Goal: Information Seeking & Learning: Learn about a topic

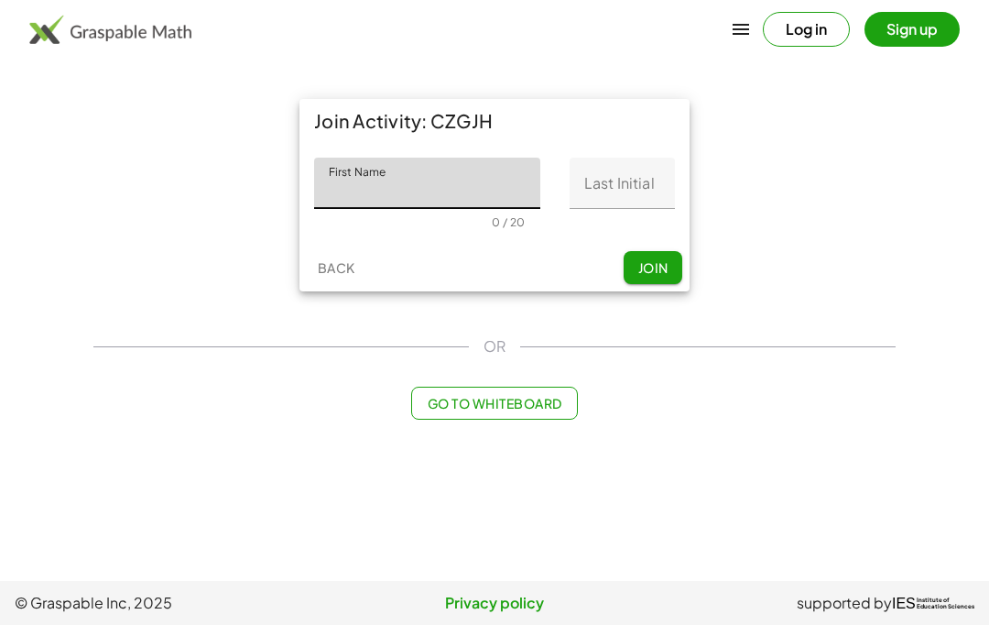
click at [343, 187] on input "First Name" at bounding box center [427, 183] width 226 height 51
type input "*****"
click at [643, 179] on input "Last Initial" at bounding box center [622, 183] width 105 height 51
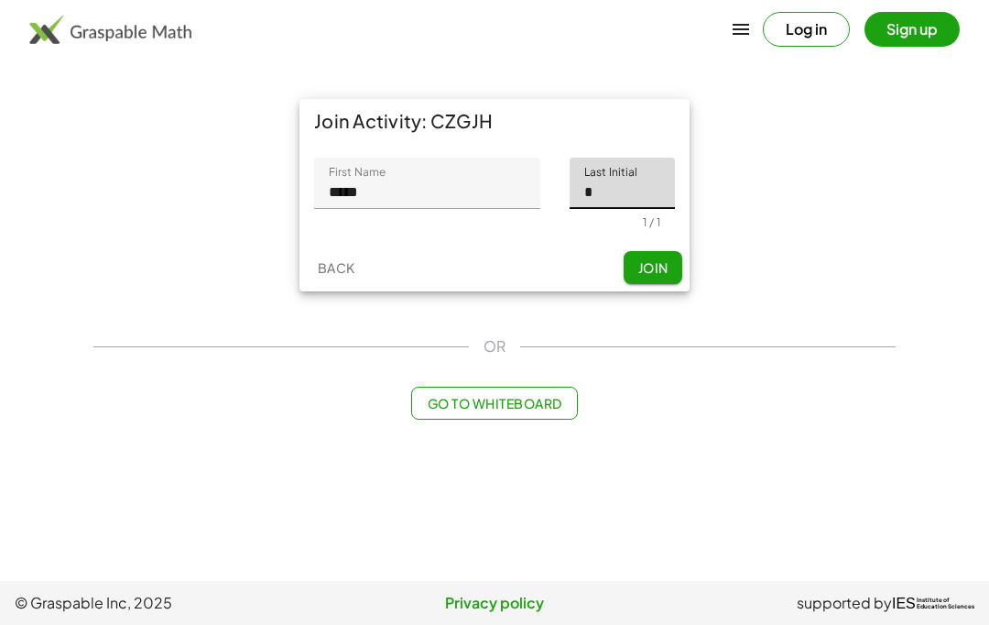
type input "*"
click at [778, 166] on div "Join Activity: CZGJH First Name First Name ***** 5 / 20 Last Initial Last Initi…" at bounding box center [494, 195] width 824 height 214
click at [655, 265] on span "Join" at bounding box center [653, 267] width 30 height 16
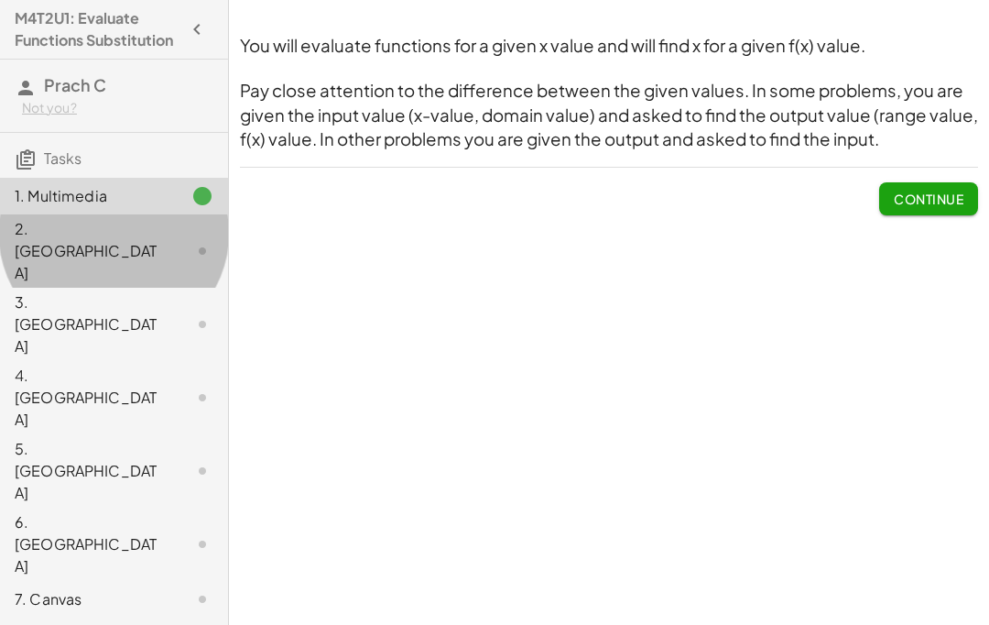
click at [56, 235] on div "2. [GEOGRAPHIC_DATA]" at bounding box center [88, 251] width 147 height 66
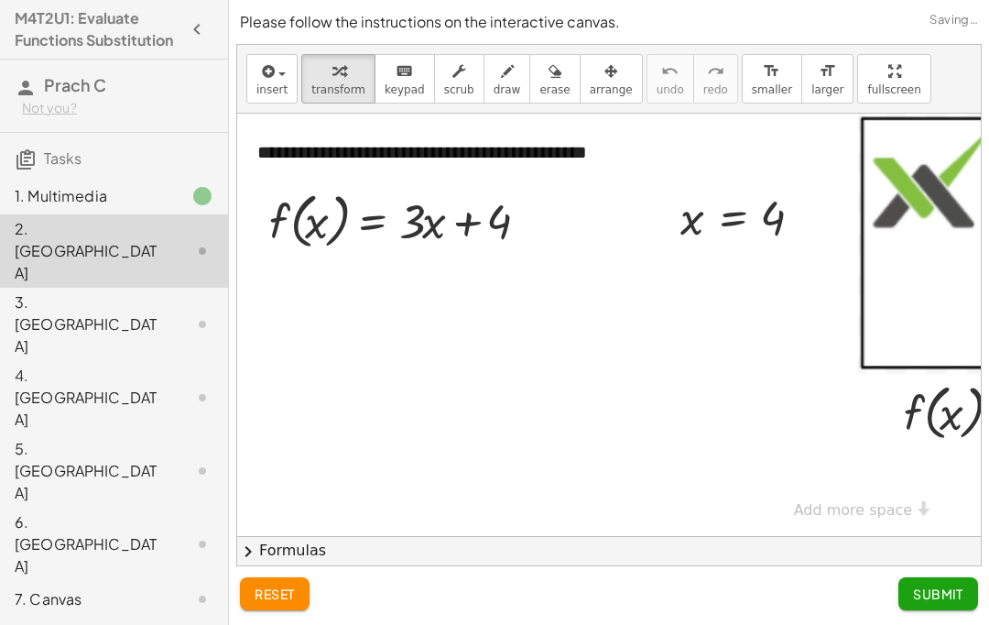
click at [61, 232] on div "2. [GEOGRAPHIC_DATA]" at bounding box center [88, 251] width 147 height 66
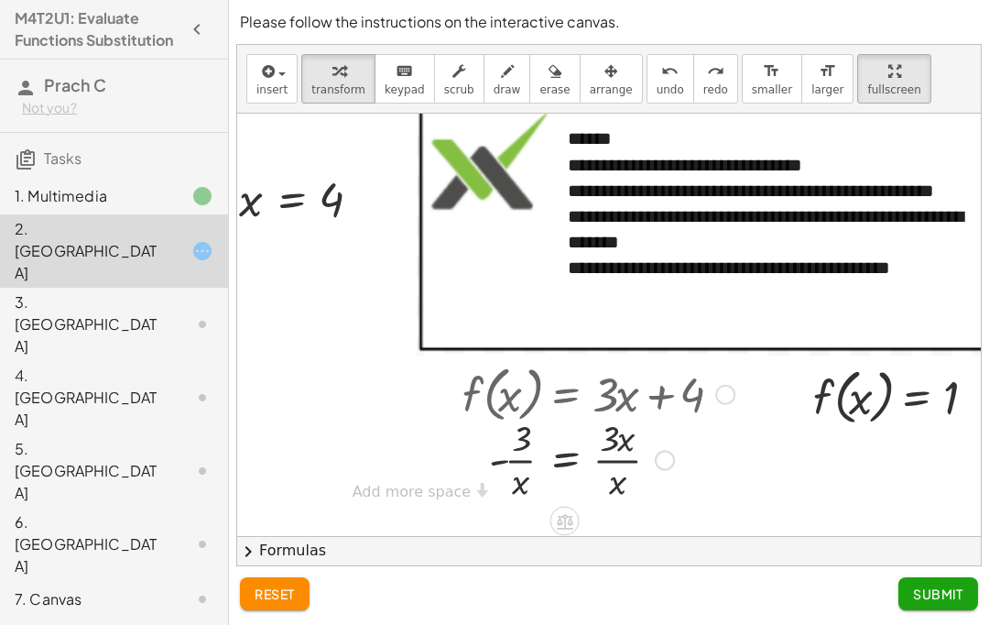
scroll to position [37, 441]
click at [207, 27] on icon "button" at bounding box center [197, 29] width 22 height 22
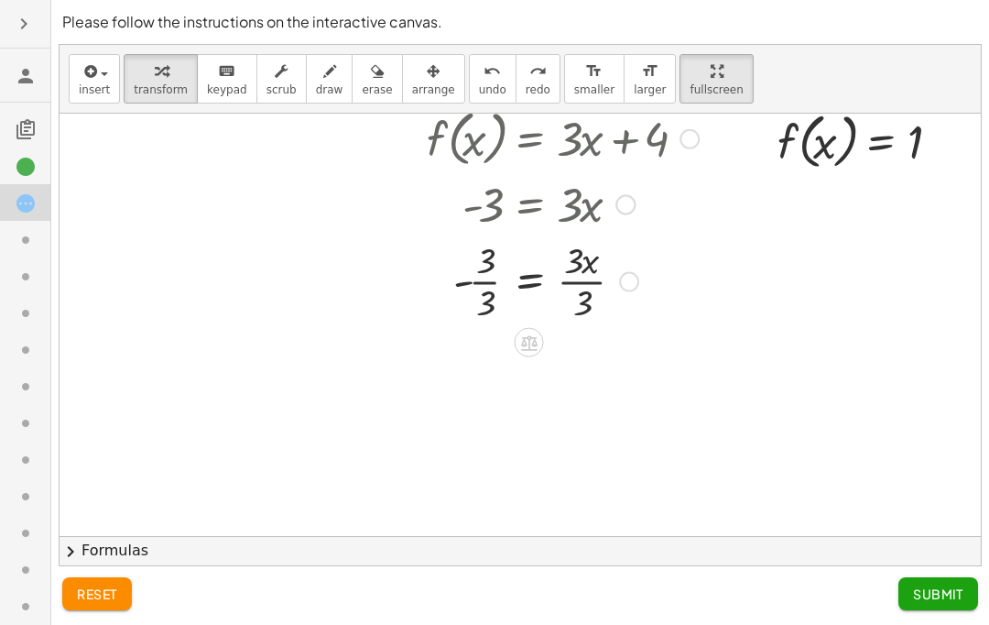
scroll to position [281, 300]
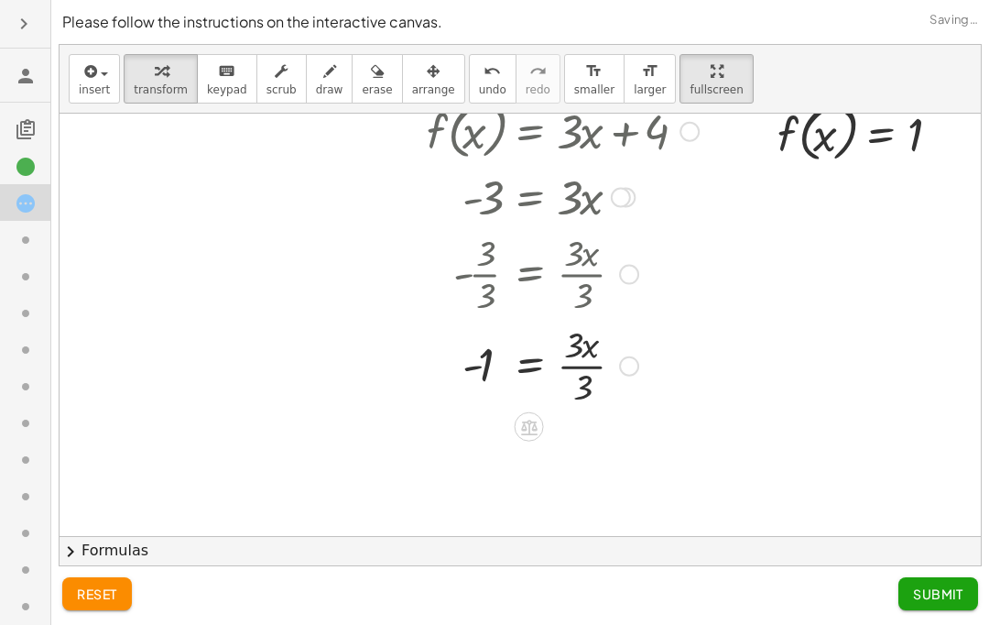
click at [579, 279] on div at bounding box center [559, 273] width 300 height 92
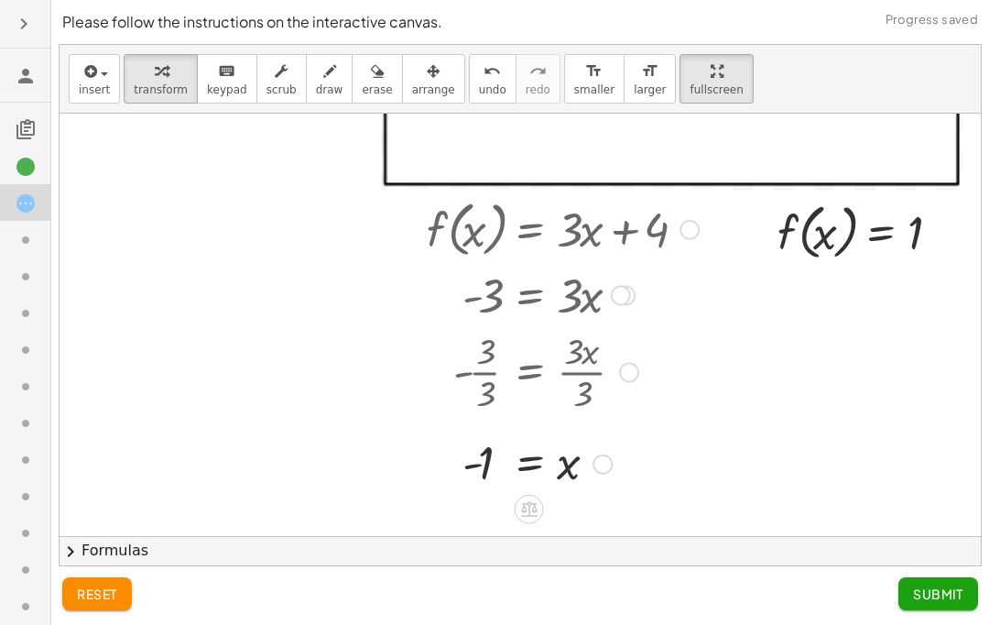
scroll to position [185, 300]
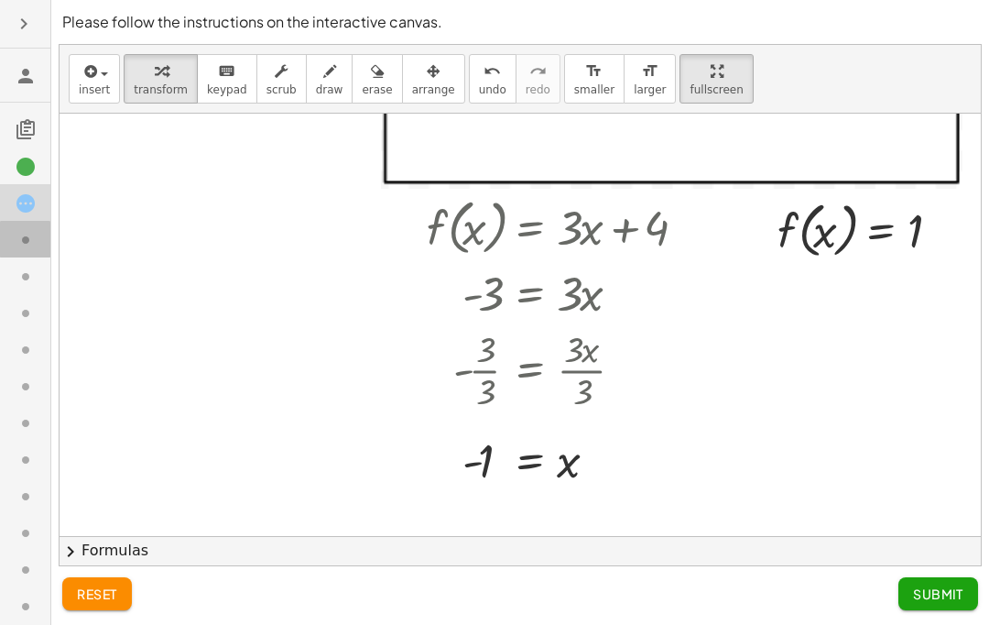
click at [16, 243] on icon at bounding box center [26, 240] width 22 height 22
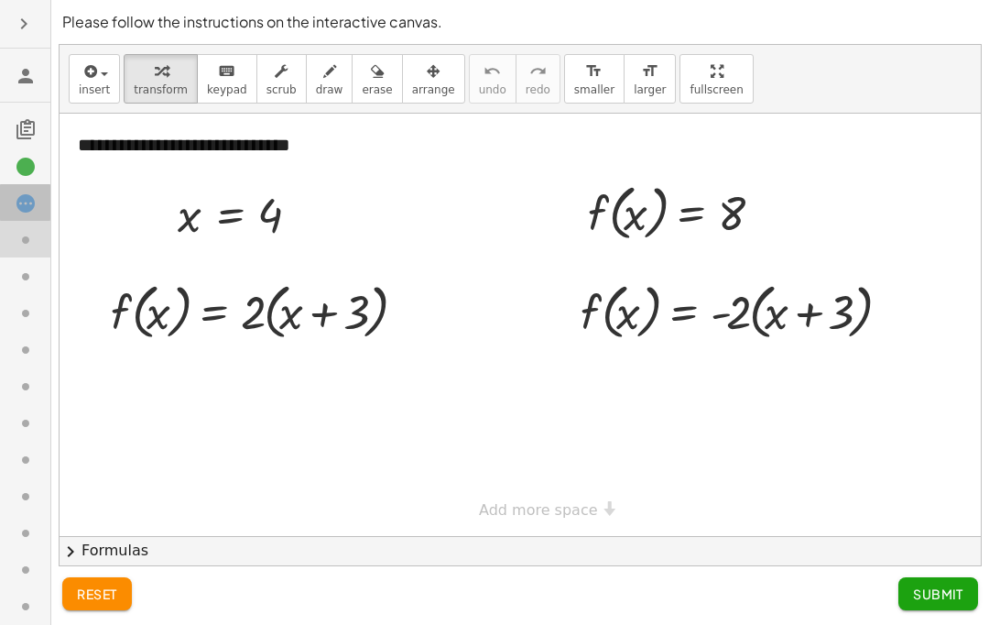
click at [17, 213] on icon at bounding box center [26, 203] width 22 height 22
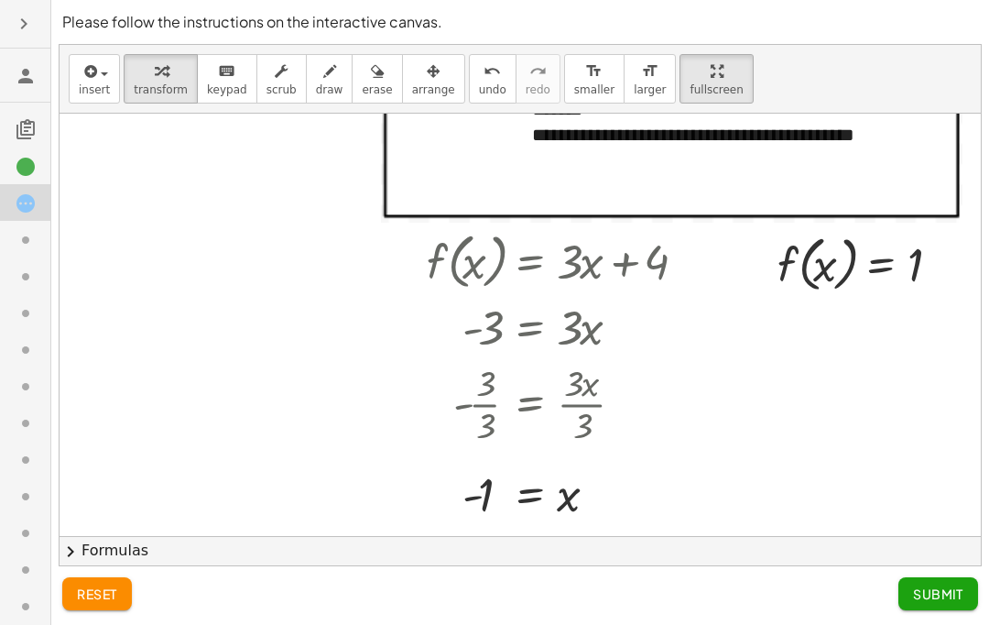
scroll to position [16, 0]
click at [27, 196] on icon at bounding box center [26, 203] width 22 height 22
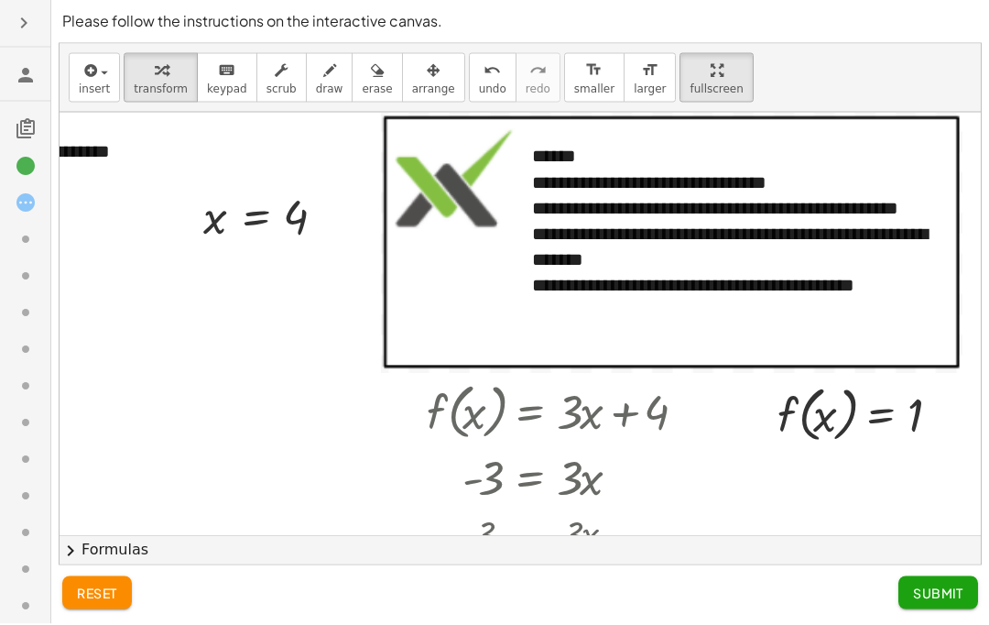
scroll to position [0, 0]
click at [944, 610] on button "Submit" at bounding box center [939, 593] width 80 height 33
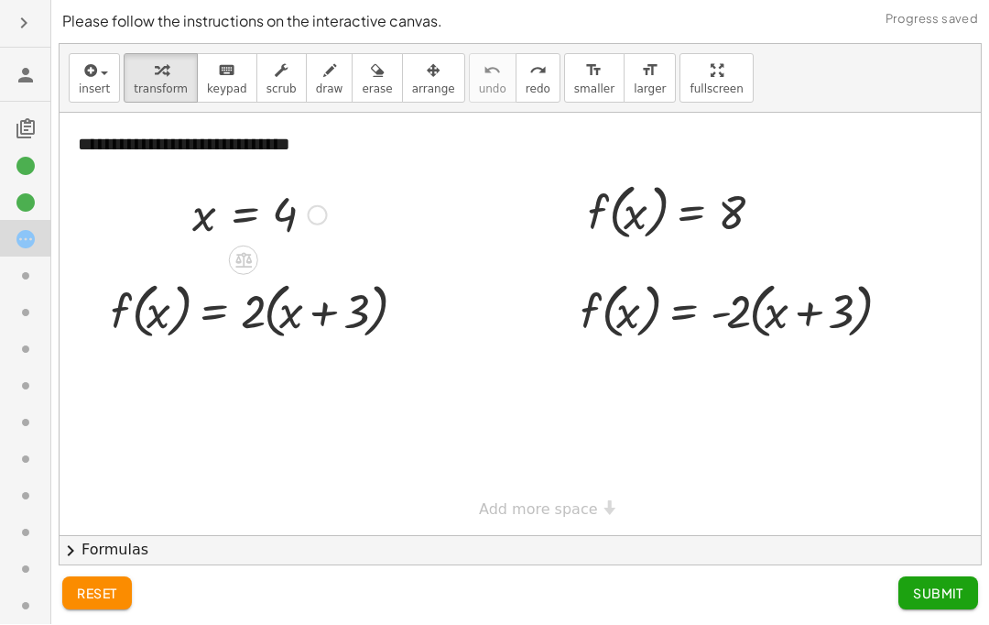
click at [123, 610] on button "reset" at bounding box center [97, 593] width 70 height 33
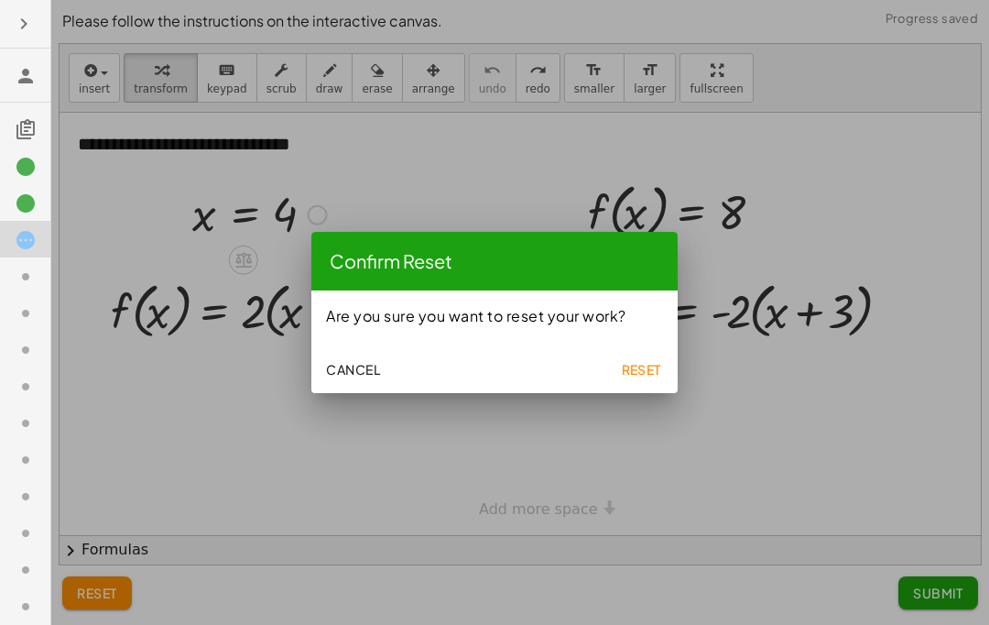
click at [355, 376] on span "Cancel" at bounding box center [353, 369] width 54 height 16
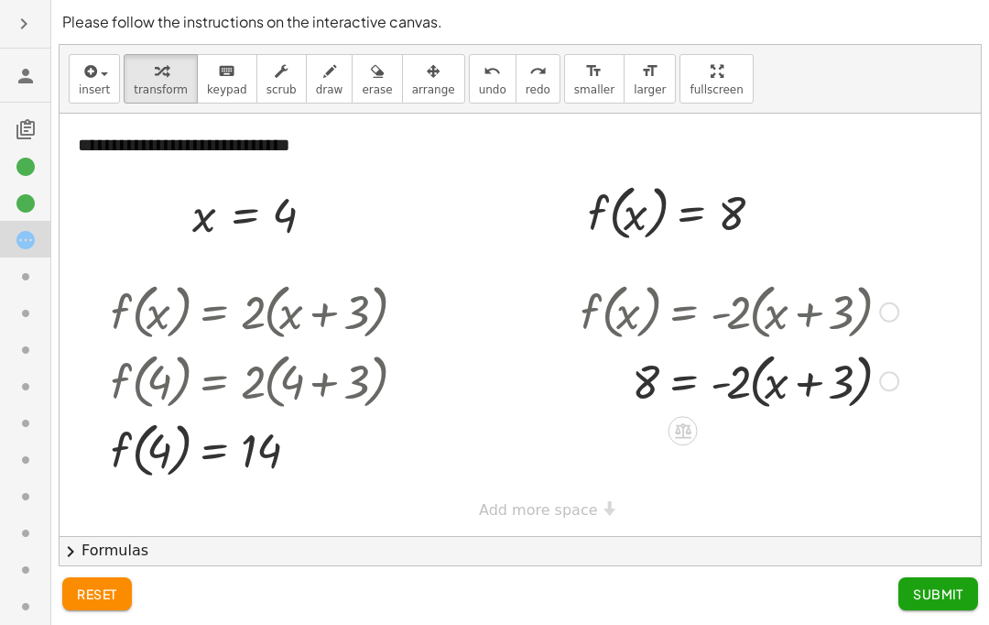
click at [16, 270] on icon at bounding box center [26, 277] width 22 height 22
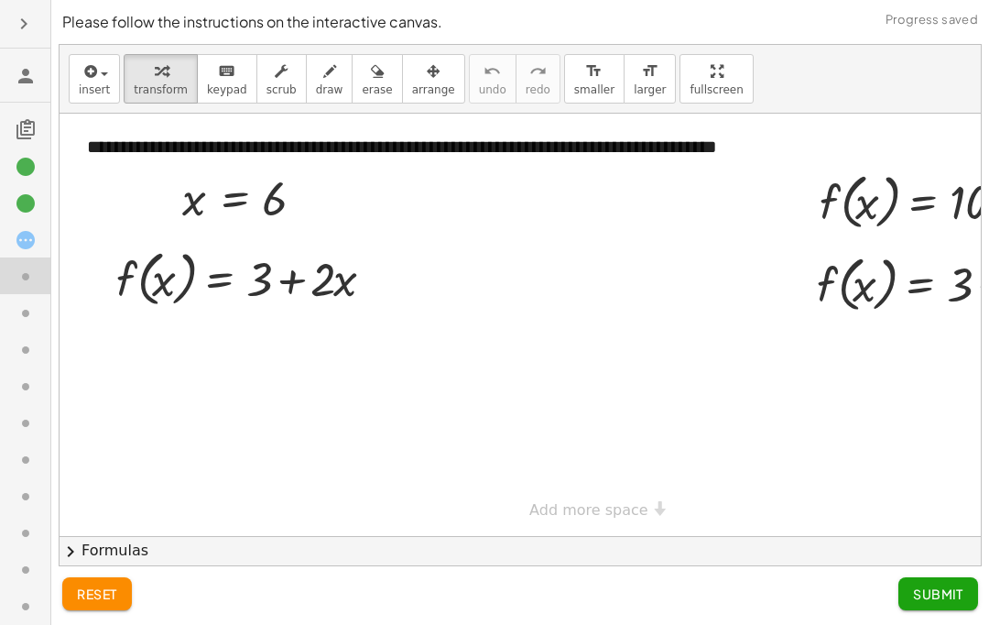
click at [15, 229] on icon at bounding box center [26, 240] width 22 height 22
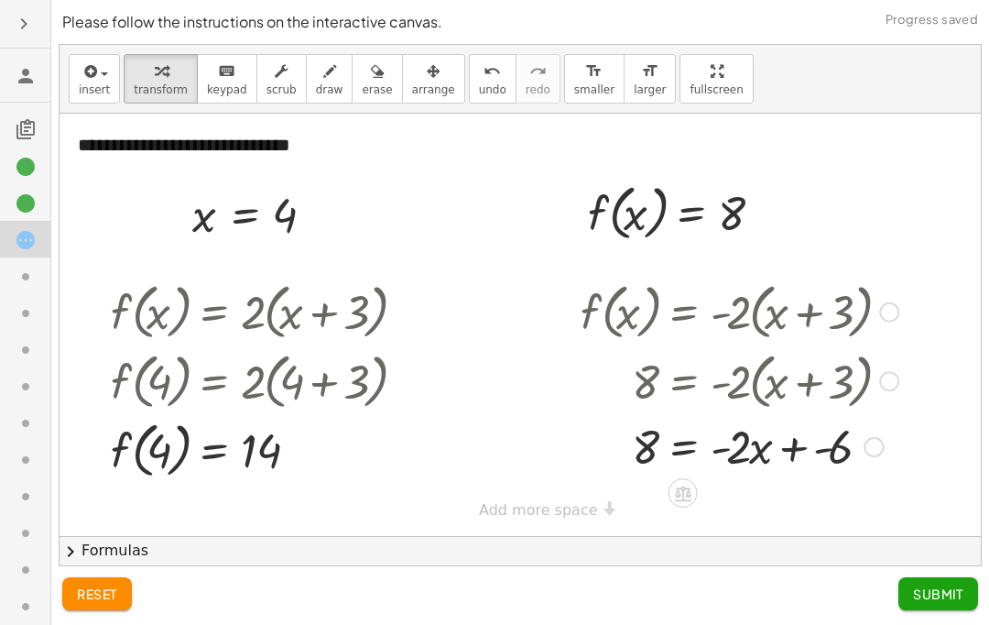
scroll to position [56, 0]
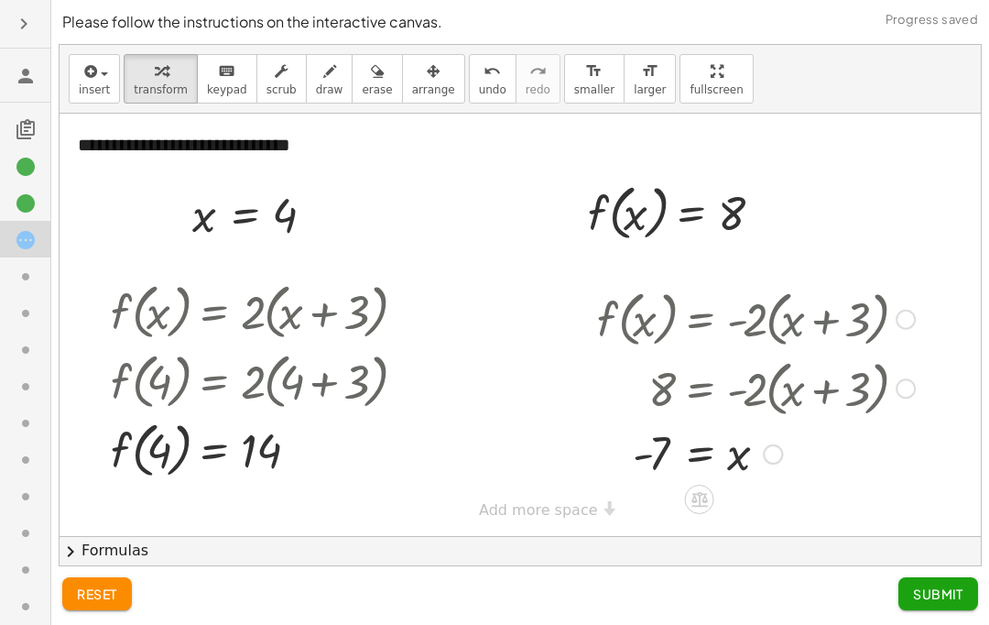
click at [940, 602] on span "Submit" at bounding box center [938, 593] width 50 height 16
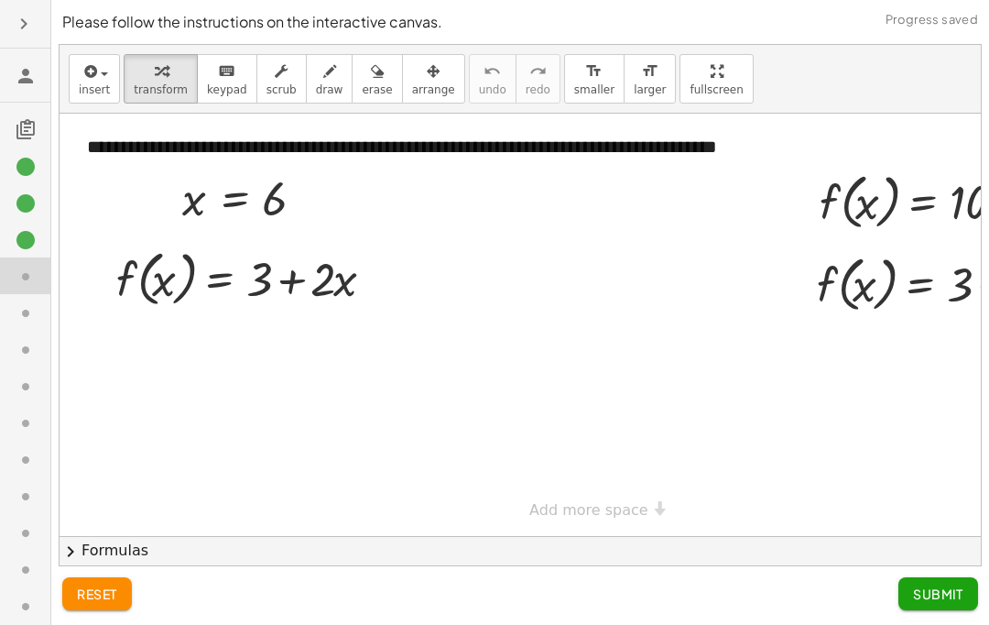
click at [21, 236] on icon at bounding box center [26, 240] width 22 height 22
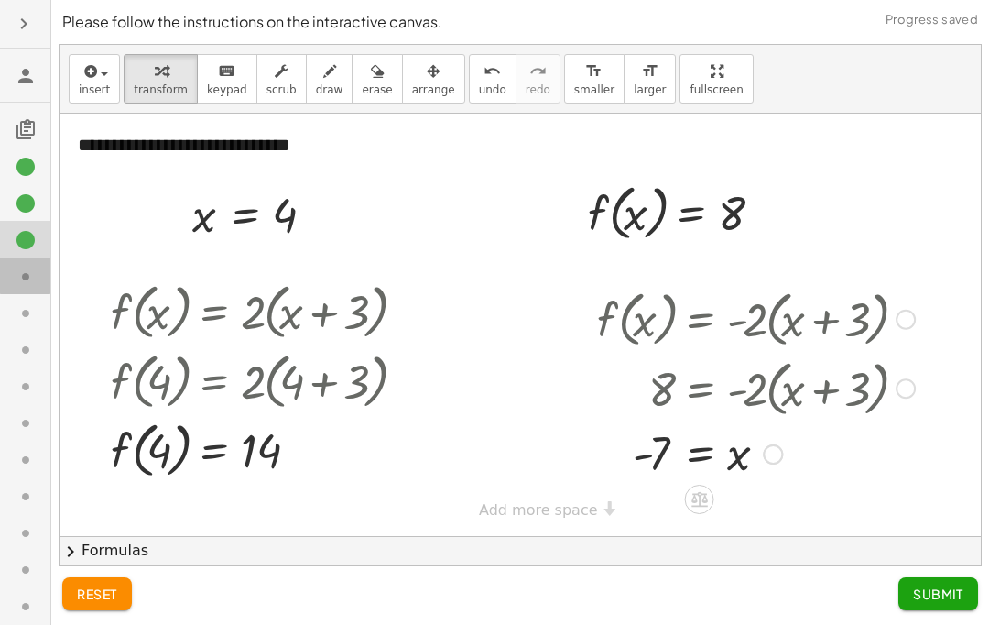
click at [24, 278] on icon at bounding box center [26, 277] width 22 height 22
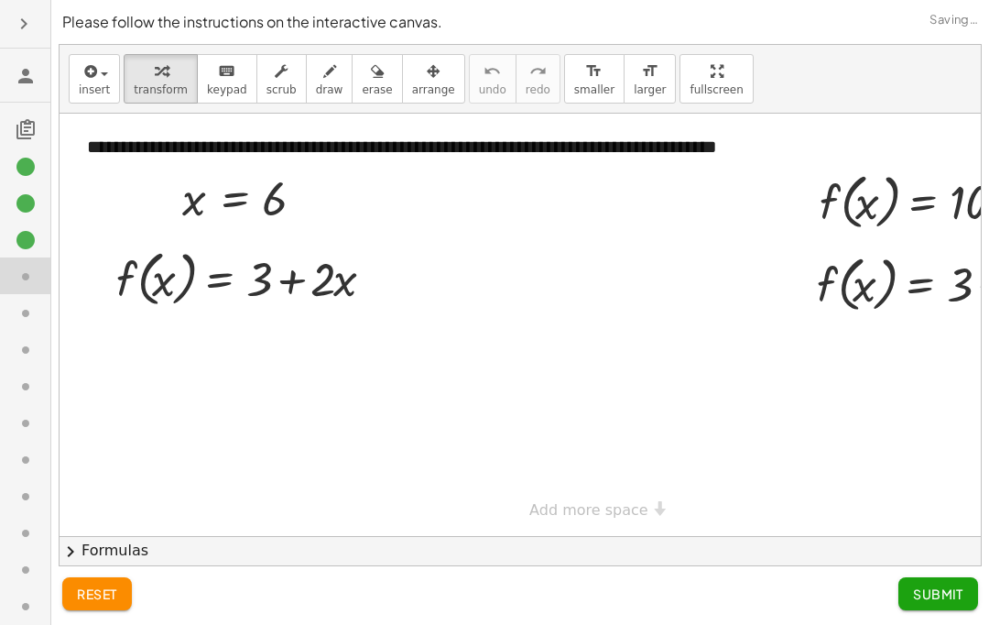
click at [22, 240] on icon at bounding box center [26, 240] width 22 height 22
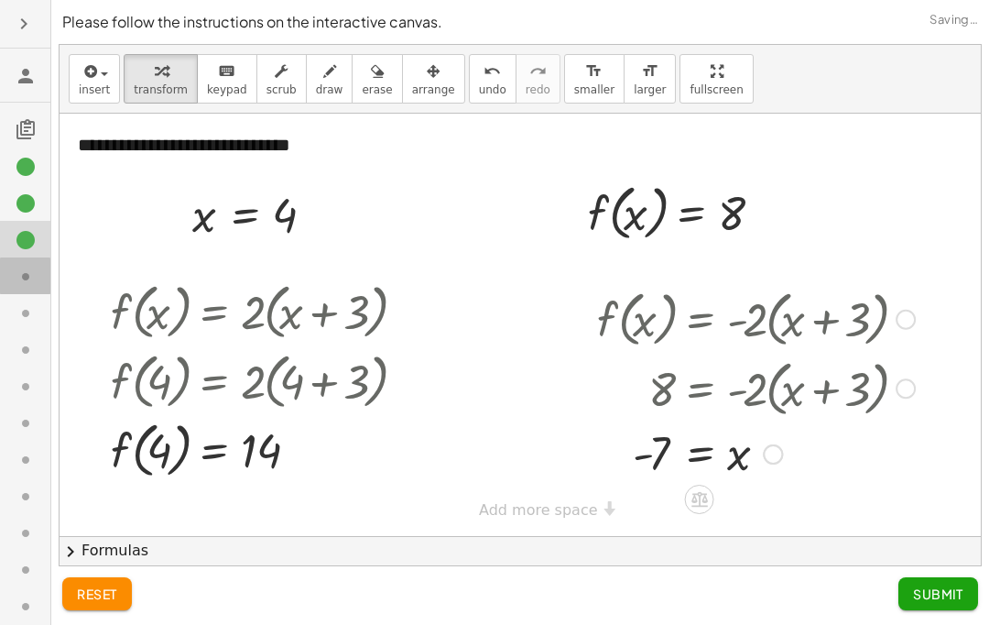
click at [24, 278] on icon at bounding box center [26, 277] width 22 height 22
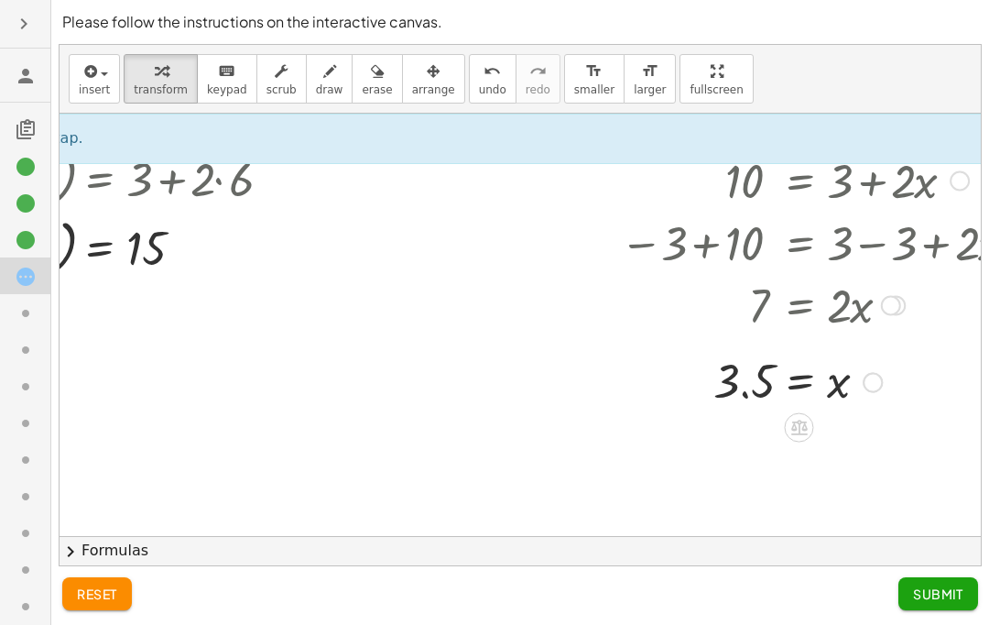
scroll to position [166, 121]
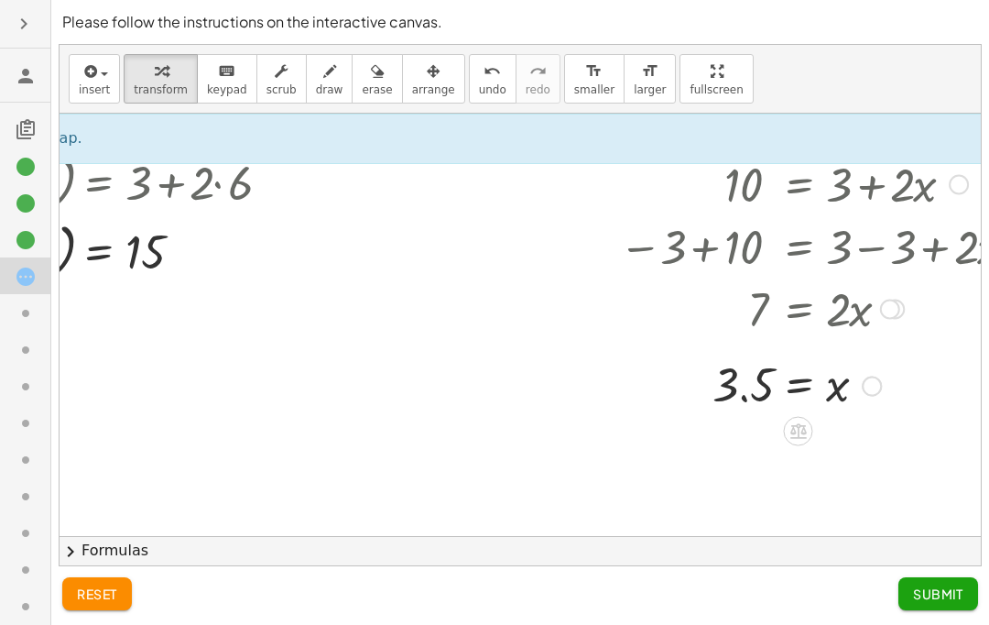
click at [948, 602] on span "Submit" at bounding box center [938, 593] width 50 height 16
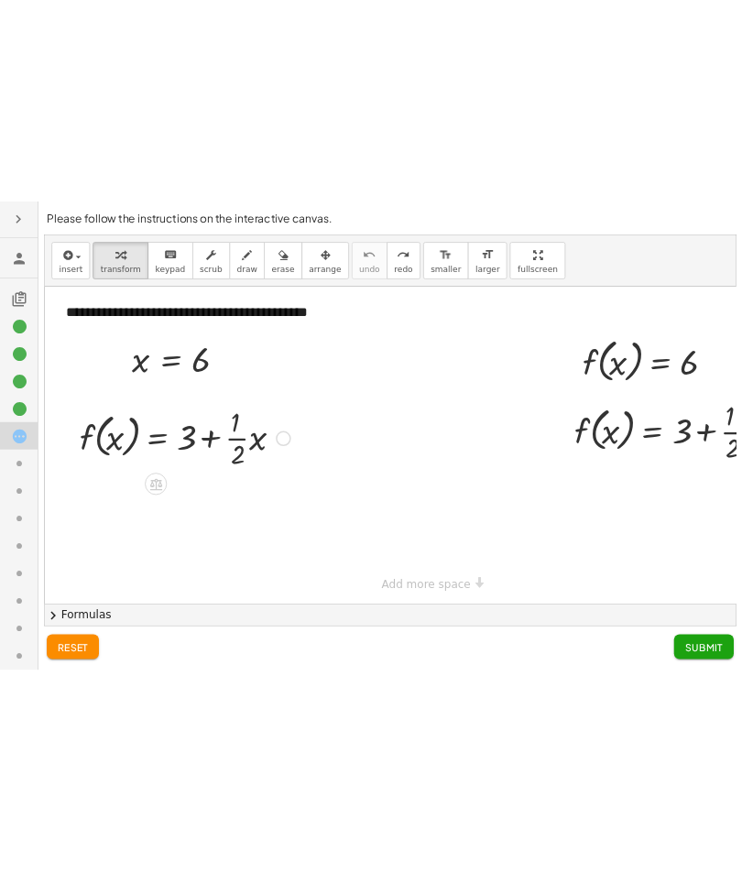
scroll to position [0, 0]
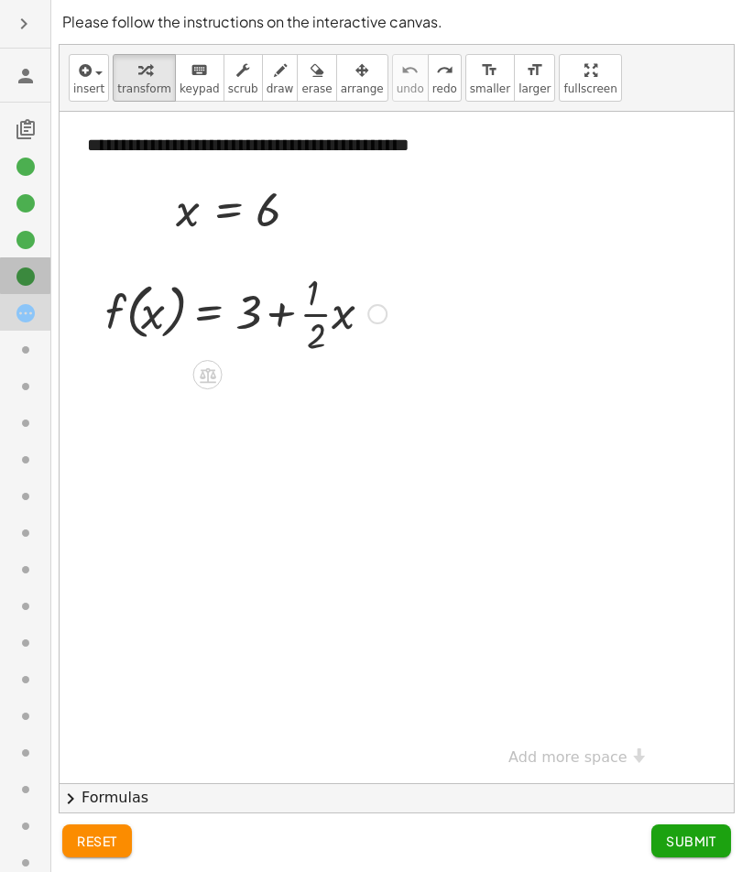
click at [38, 285] on div at bounding box center [33, 277] width 37 height 24
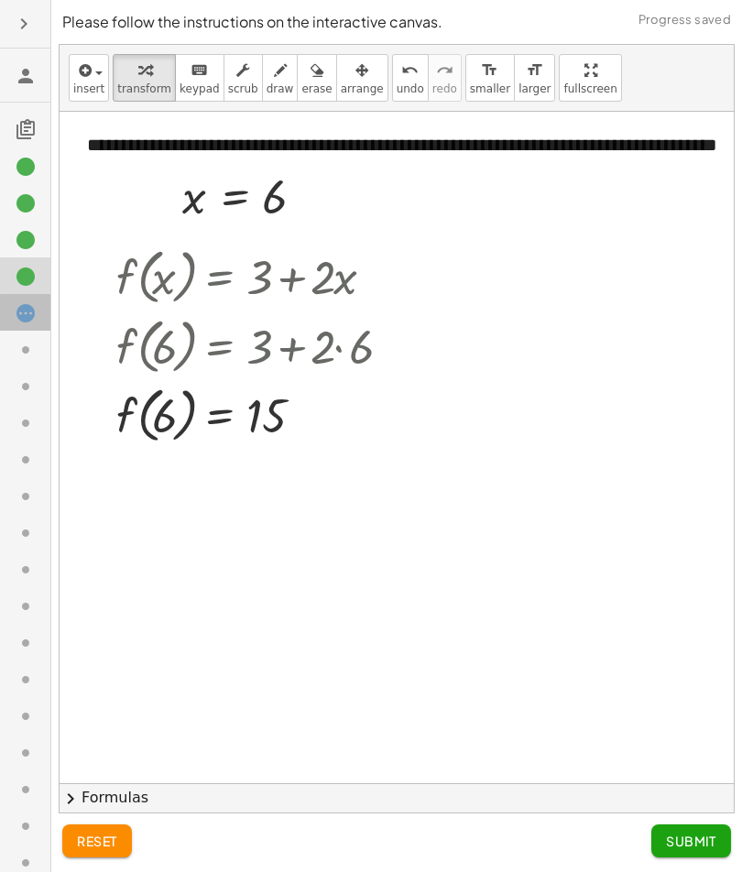
click at [27, 318] on icon at bounding box center [26, 313] width 22 height 22
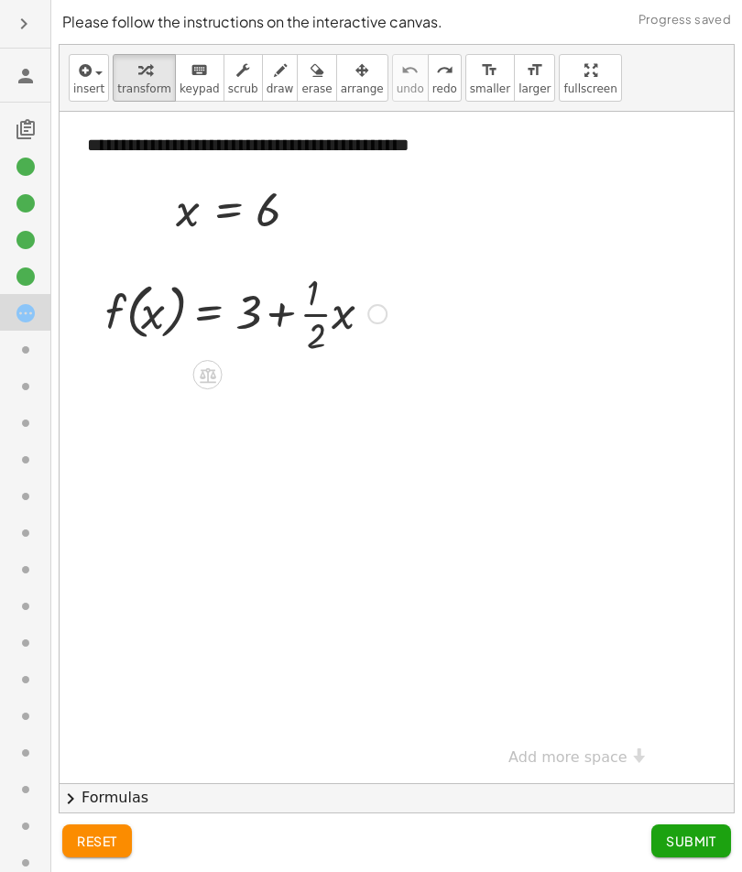
click at [14, 294] on div at bounding box center [25, 312] width 50 height 37
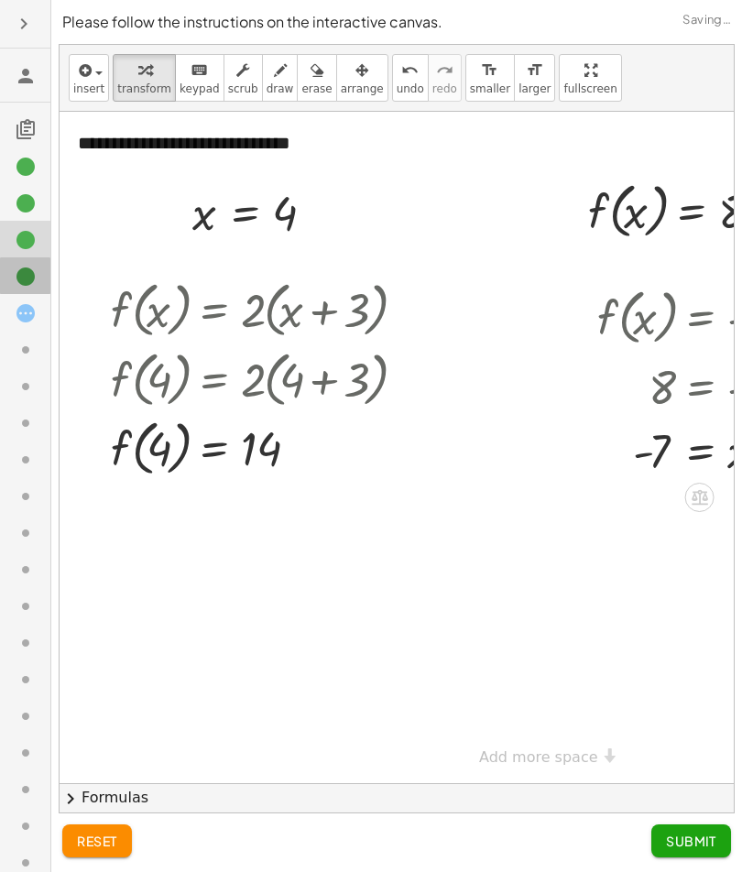
click at [16, 267] on icon at bounding box center [26, 277] width 22 height 22
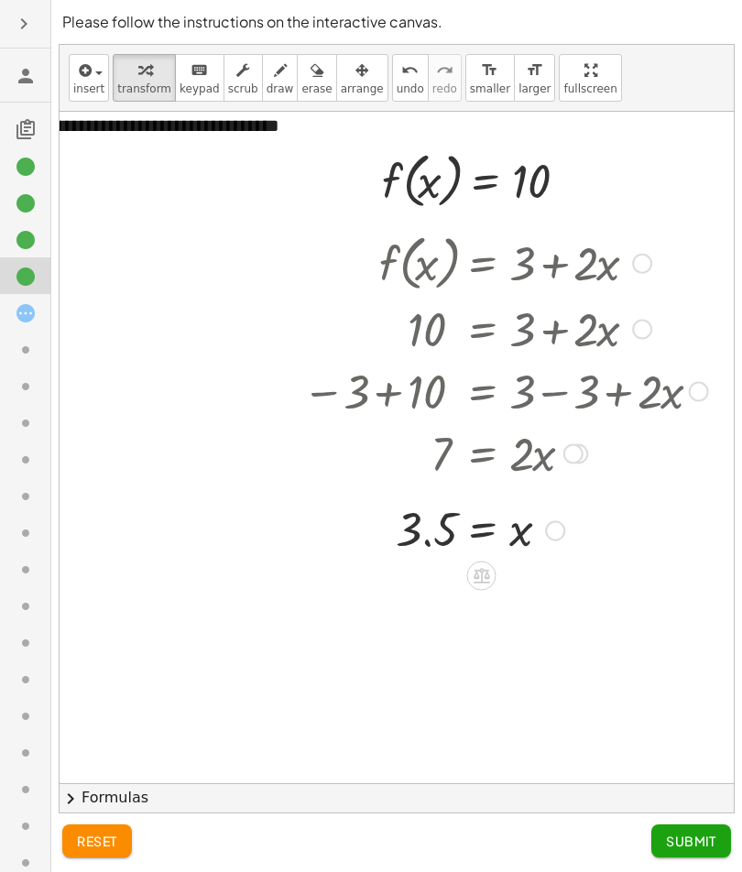
scroll to position [20, 438]
click at [5, 367] on div at bounding box center [25, 385] width 50 height 37
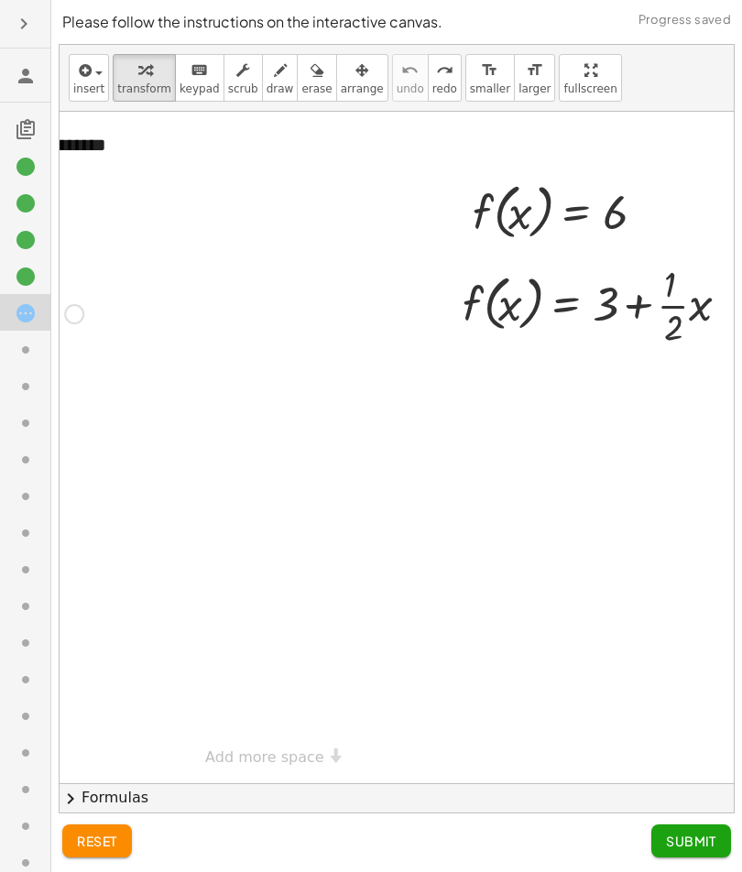
scroll to position [0, 332]
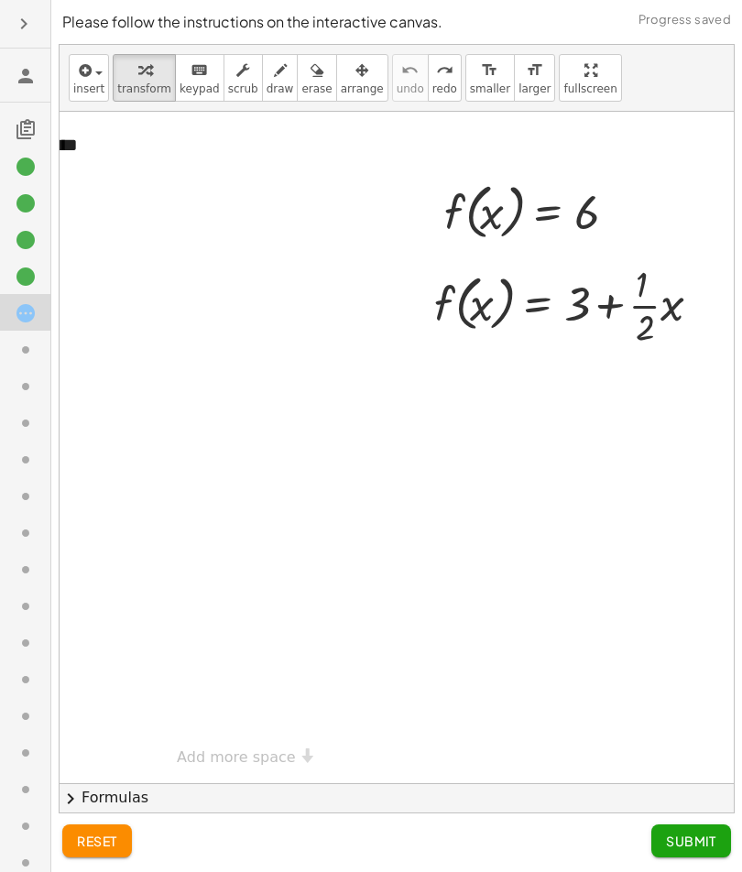
click at [15, 275] on icon at bounding box center [26, 277] width 22 height 22
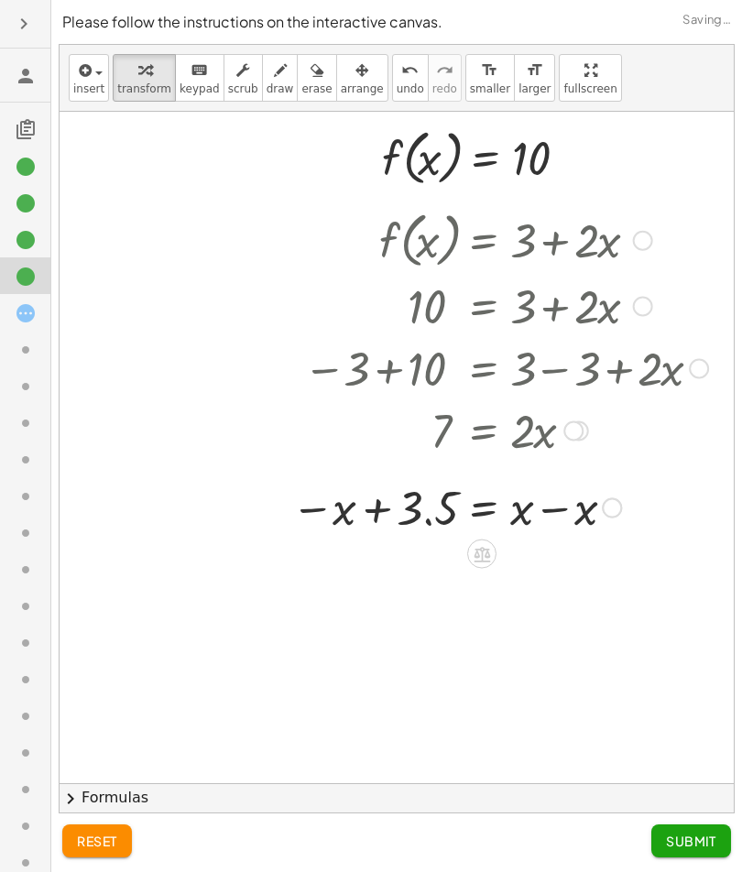
scroll to position [43, 438]
click at [29, 367] on div at bounding box center [25, 385] width 50 height 37
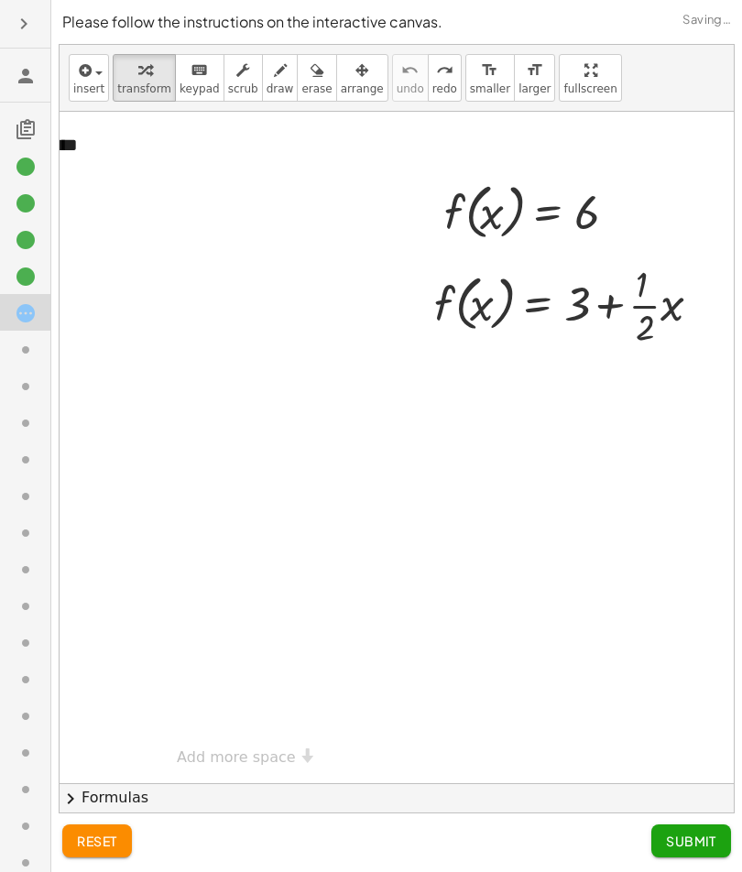
click at [15, 318] on icon at bounding box center [26, 313] width 22 height 22
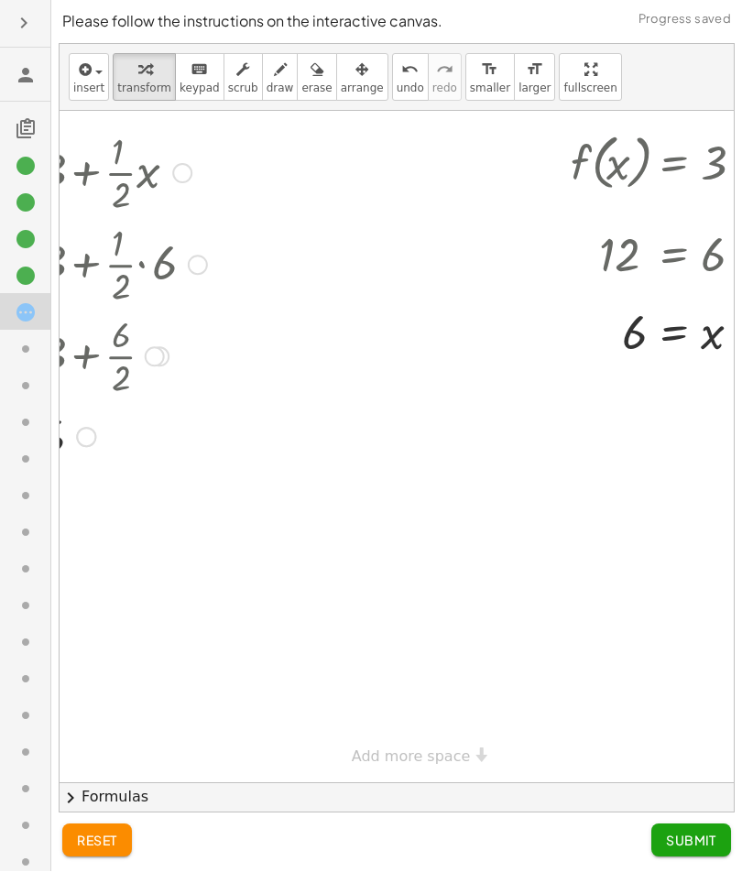
scroll to position [0, 0]
click at [689, 624] on div "reset Submit" at bounding box center [396, 842] width 691 height 59
click at [680, 624] on span "Submit" at bounding box center [691, 841] width 50 height 16
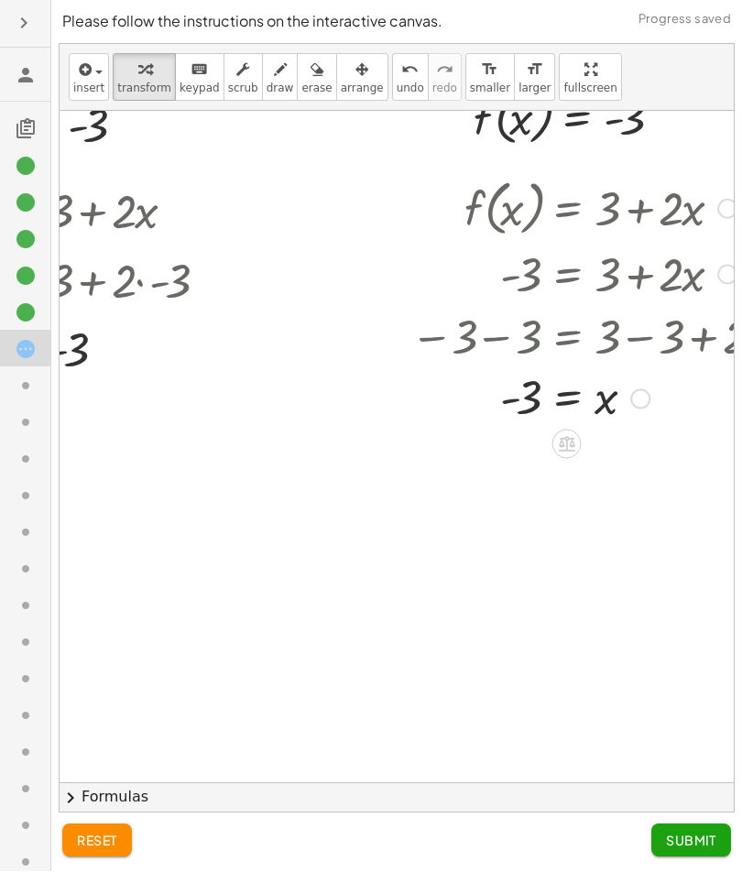
scroll to position [70, 201]
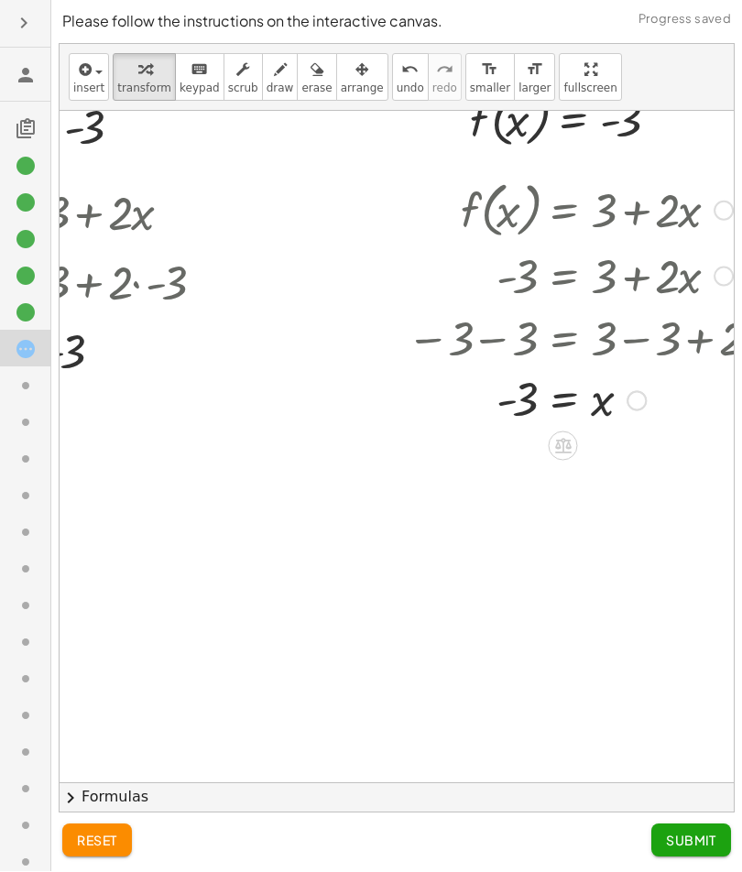
click at [694, 624] on button "Submit" at bounding box center [691, 840] width 80 height 33
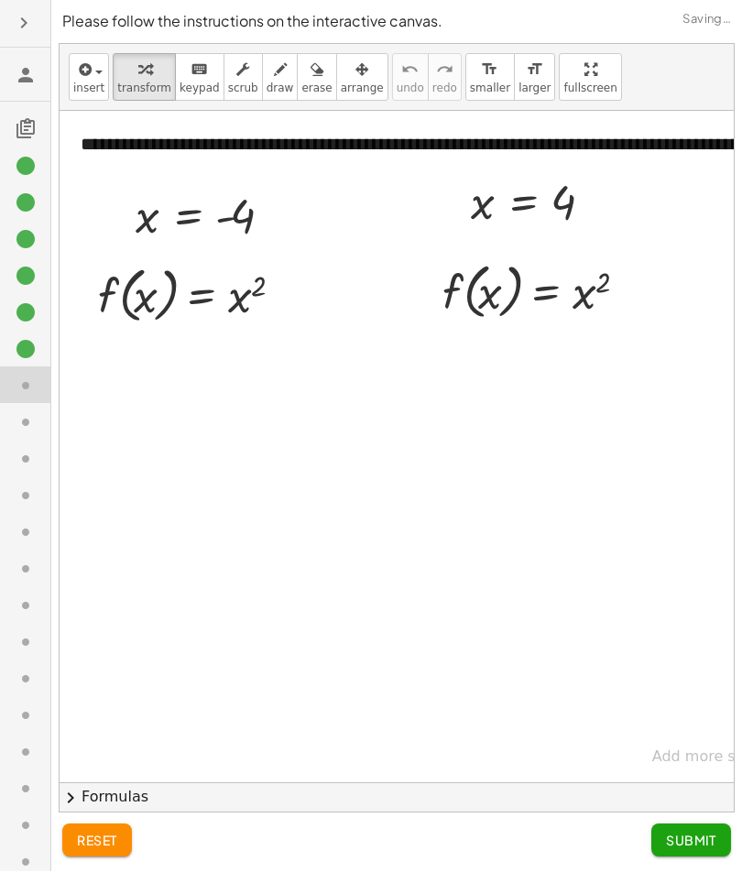
scroll to position [0, 0]
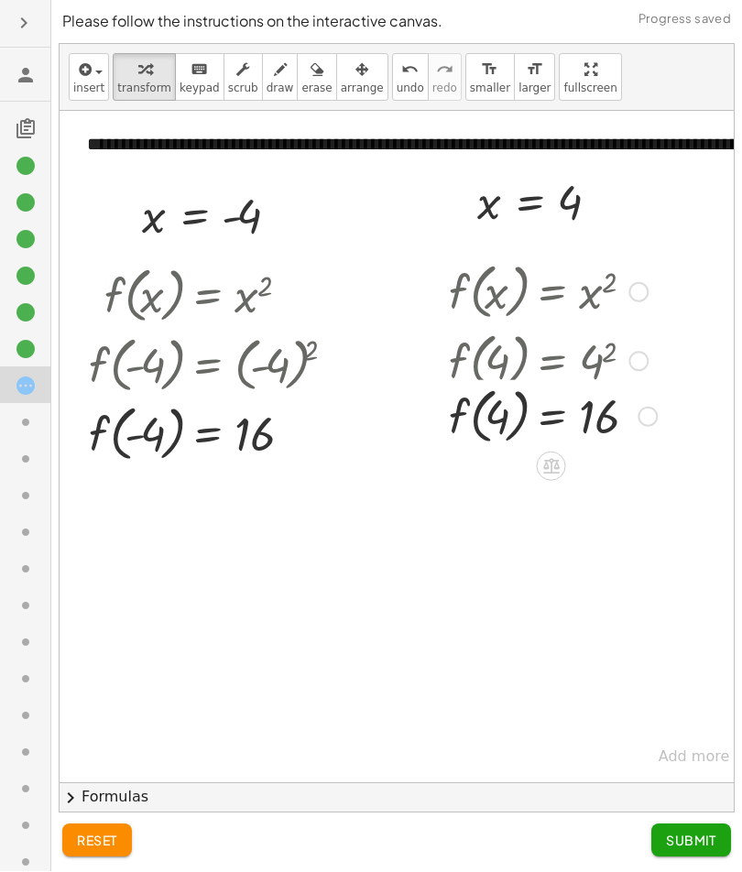
click at [490, 365] on div at bounding box center [553, 361] width 226 height 70
click at [703, 624] on button "Submit" at bounding box center [691, 840] width 80 height 33
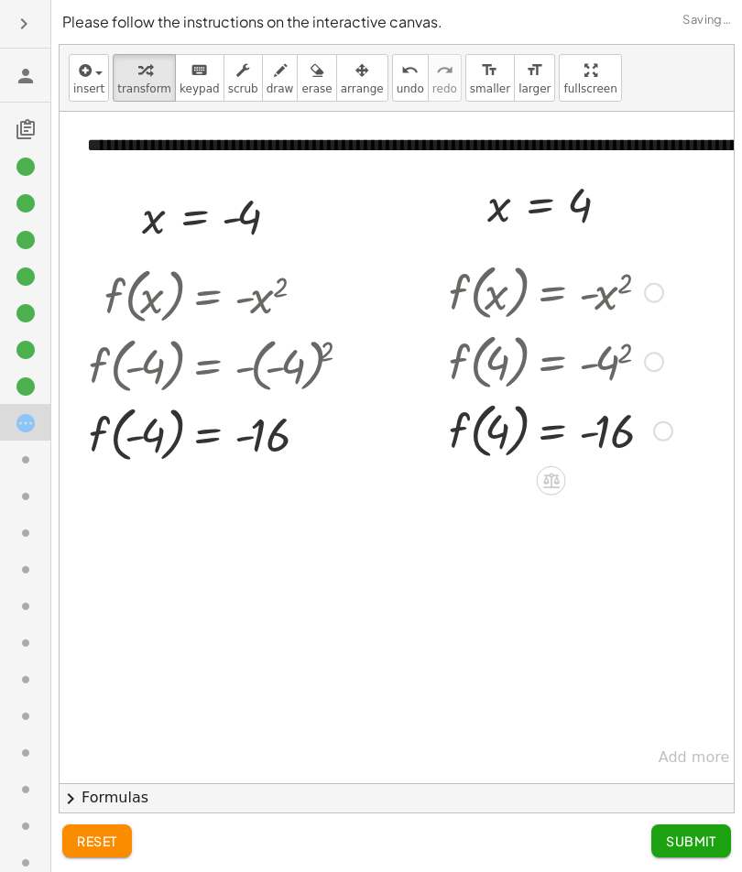
click at [615, 374] on div at bounding box center [561, 361] width 242 height 70
click at [662, 624] on button "Submit" at bounding box center [691, 840] width 80 height 33
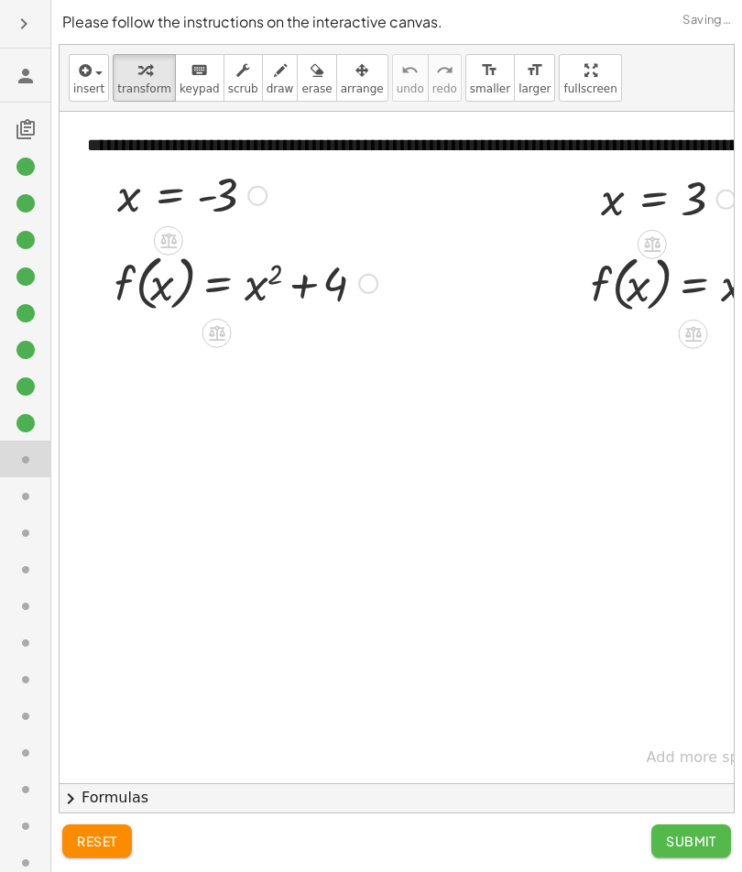
click at [11, 477] on div at bounding box center [25, 495] width 50 height 37
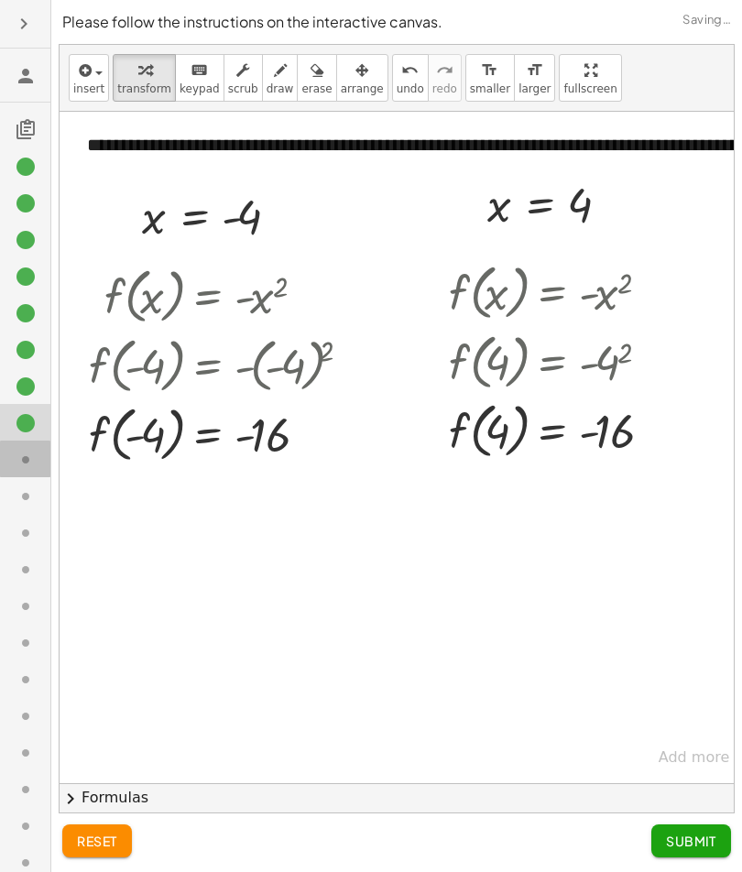
click at [25, 453] on icon at bounding box center [26, 460] width 22 height 22
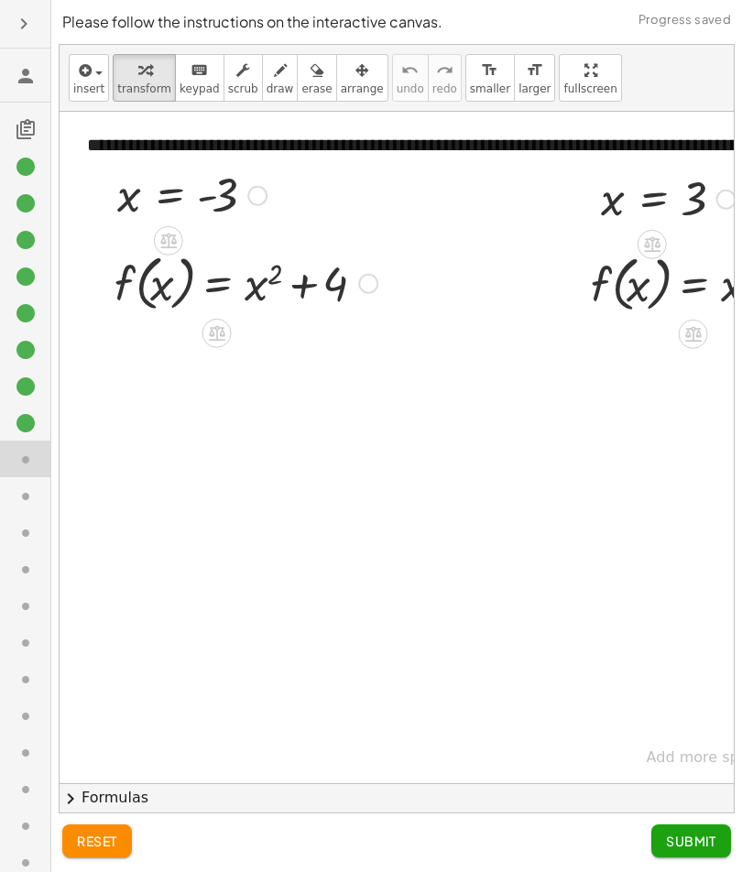
click at [12, 477] on div at bounding box center [25, 495] width 50 height 37
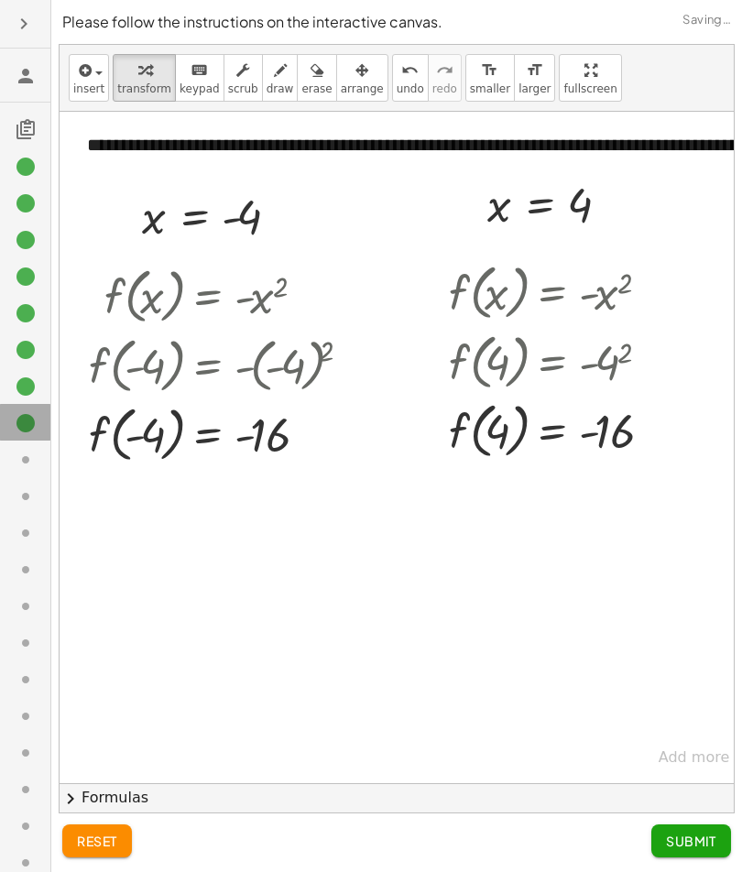
click at [34, 420] on icon at bounding box center [26, 423] width 22 height 22
click at [15, 459] on icon at bounding box center [26, 460] width 22 height 22
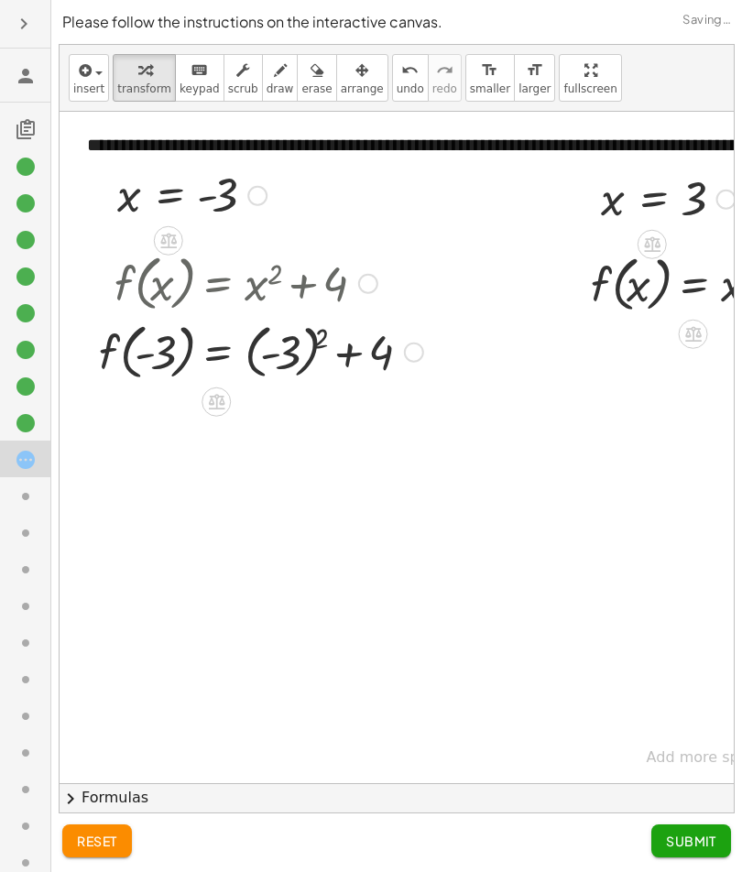
click at [0, 0] on div at bounding box center [0, 0] width 0 height 0
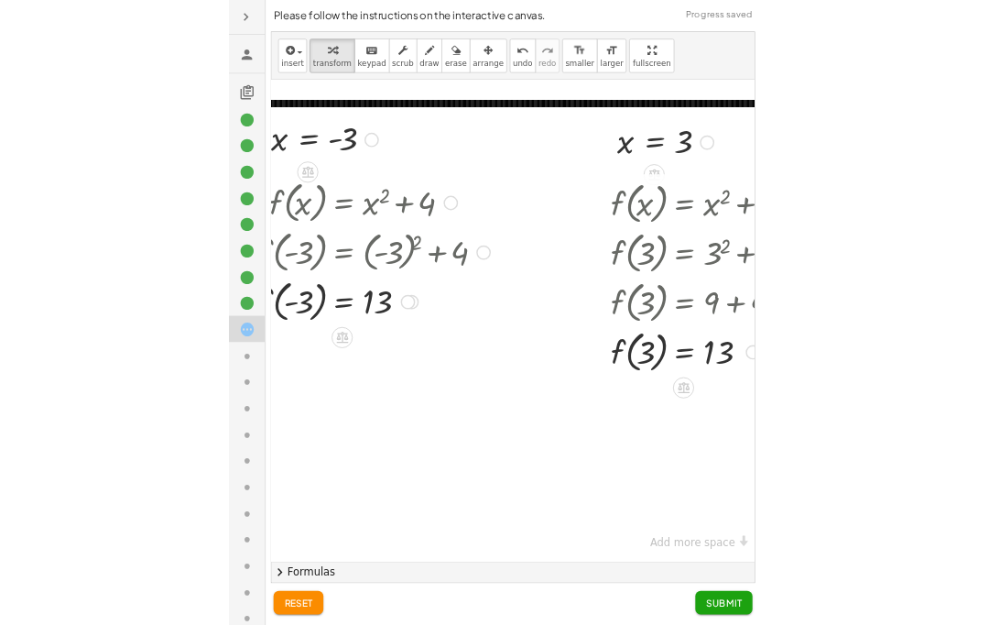
scroll to position [38, 71]
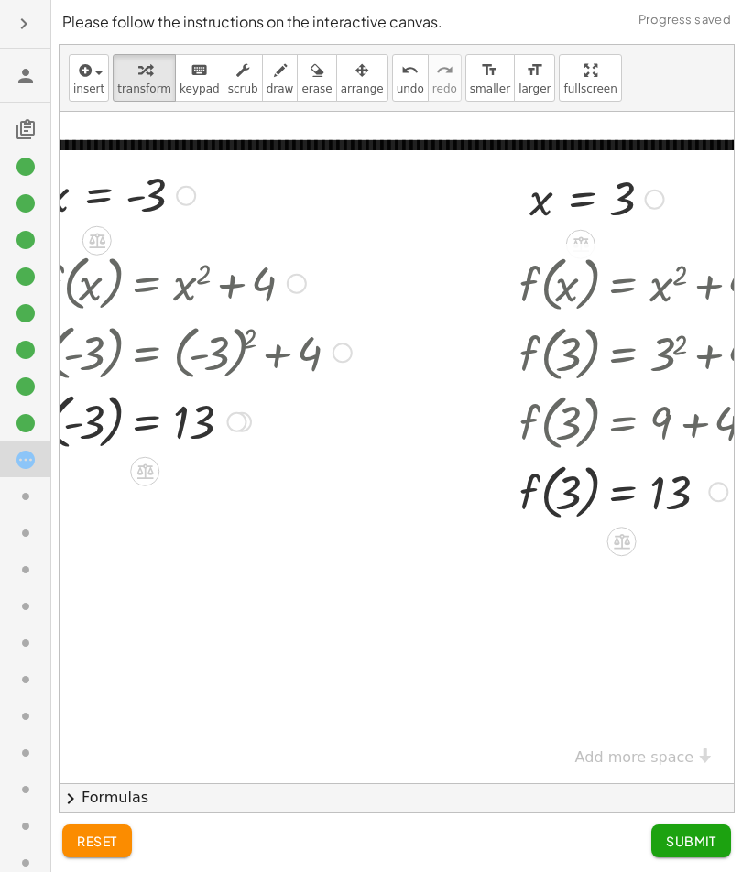
click at [692, 624] on span "Submit" at bounding box center [691, 841] width 50 height 16
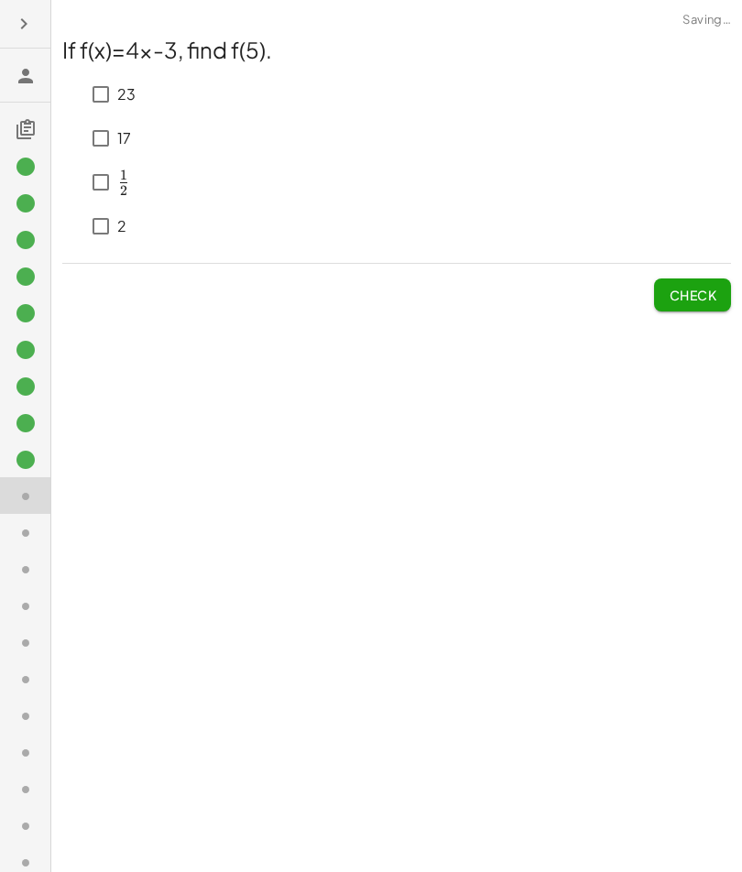
click at [27, 523] on icon at bounding box center [26, 533] width 22 height 22
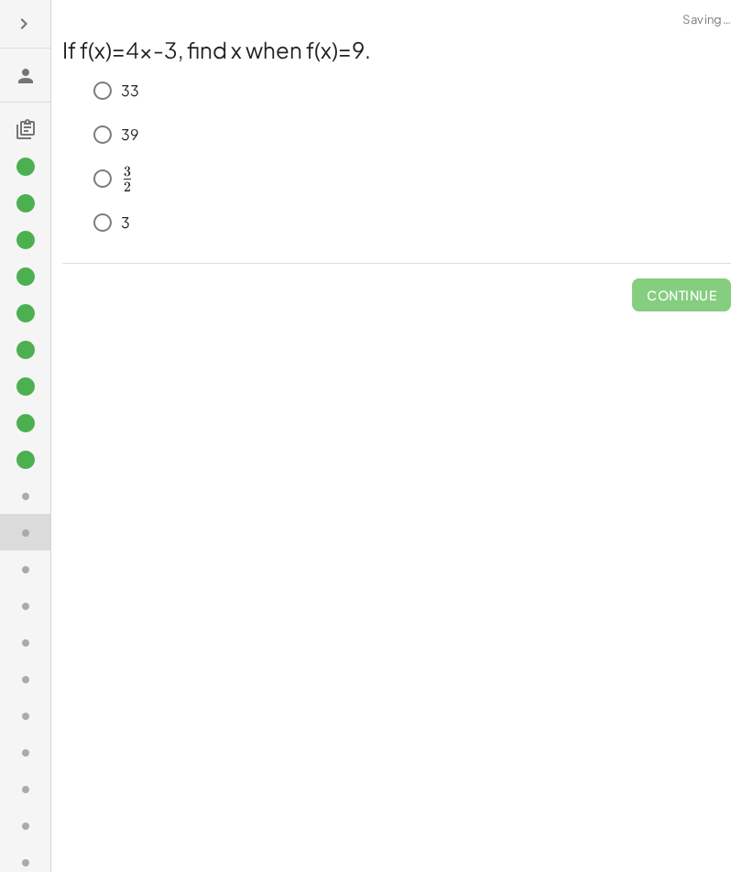
click at [25, 561] on icon at bounding box center [26, 570] width 22 height 22
click at [29, 550] on div at bounding box center [25, 568] width 50 height 37
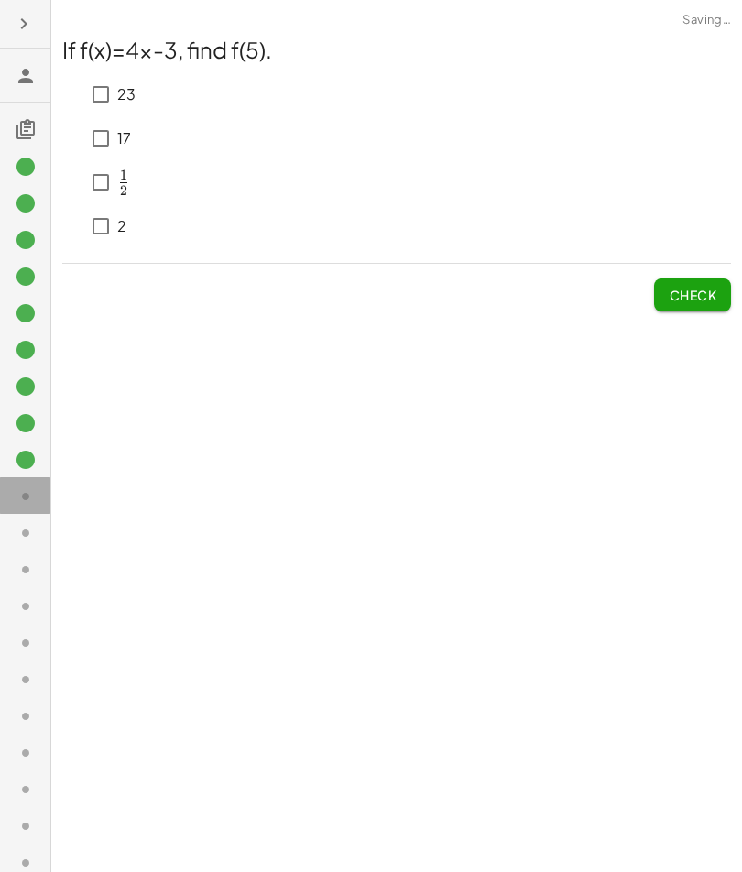
click at [36, 497] on icon at bounding box center [26, 496] width 22 height 22
click at [682, 485] on div "**********" at bounding box center [396, 436] width 691 height 872
click at [705, 310] on button "Check" at bounding box center [692, 294] width 77 height 33
click at [713, 301] on span "Submit Changes" at bounding box center [657, 295] width 118 height 16
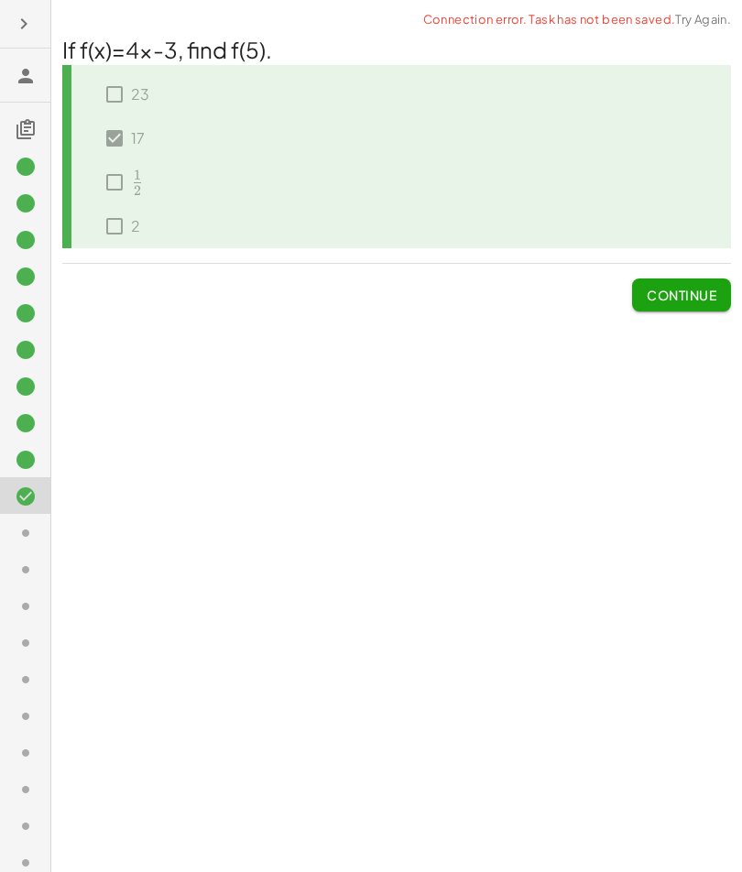
click at [703, 300] on span "Continue" at bounding box center [682, 295] width 70 height 16
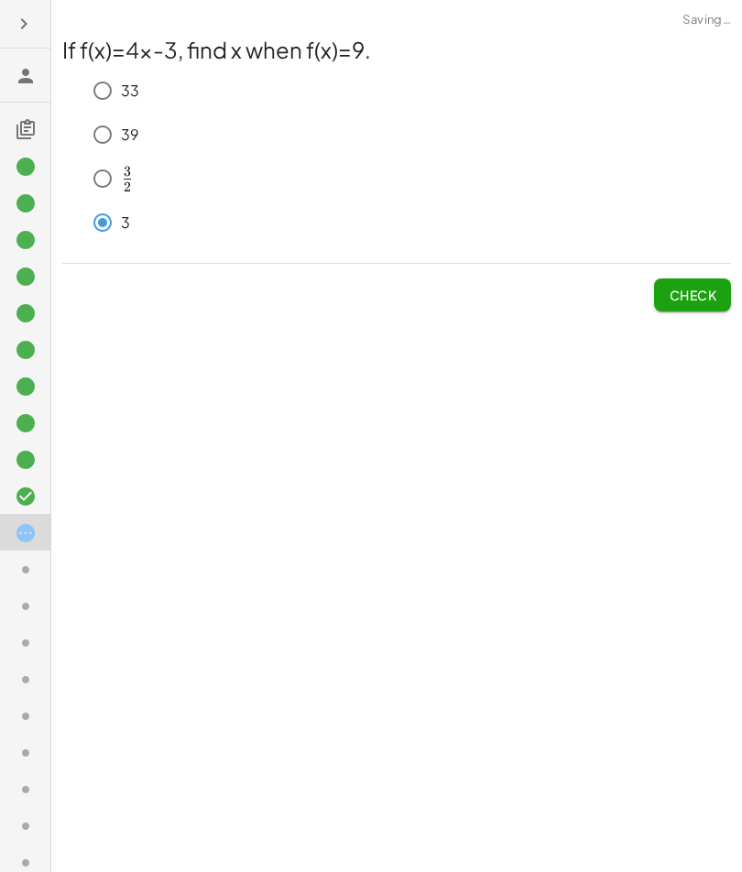
click at [711, 308] on button "Check" at bounding box center [692, 294] width 77 height 33
click at [709, 305] on button "Submit Changes" at bounding box center [656, 294] width 147 height 33
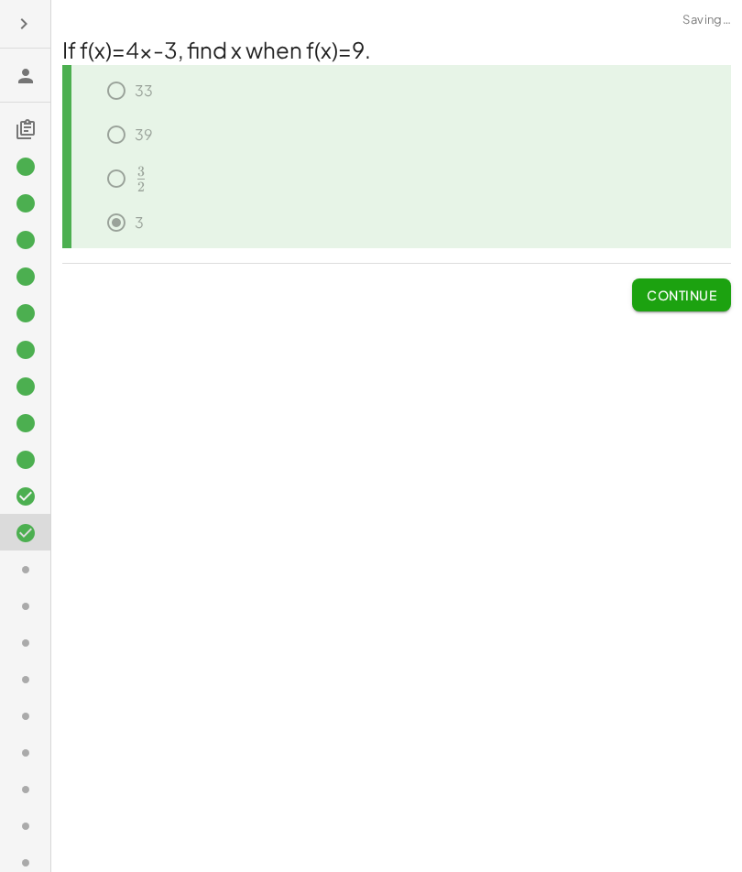
click at [713, 303] on span "Continue" at bounding box center [682, 295] width 70 height 16
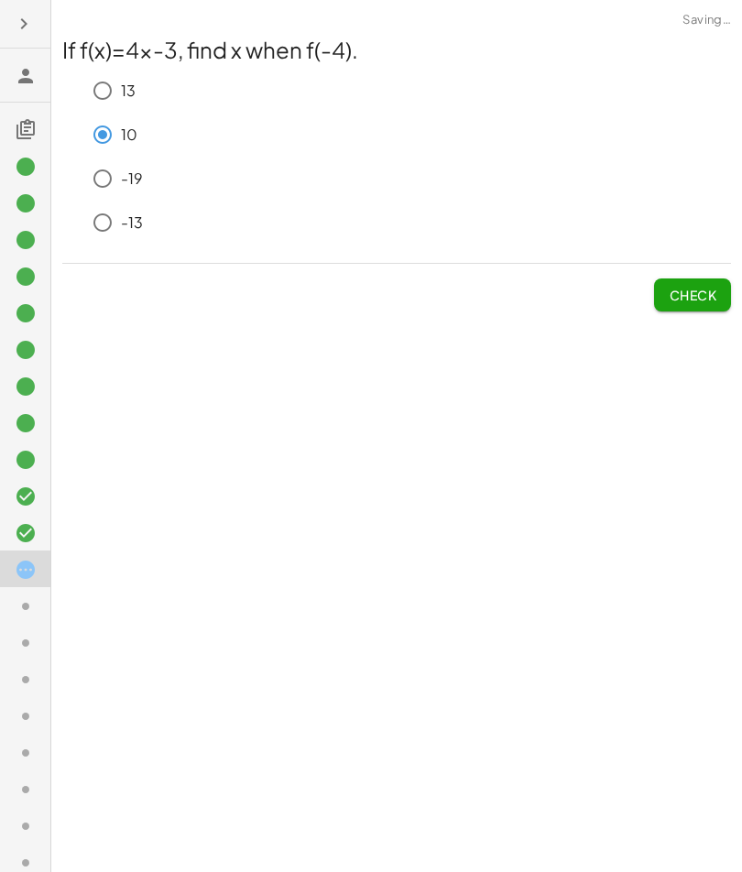
click at [669, 307] on button "Check" at bounding box center [692, 294] width 77 height 33
click at [669, 311] on button "Check" at bounding box center [692, 294] width 77 height 33
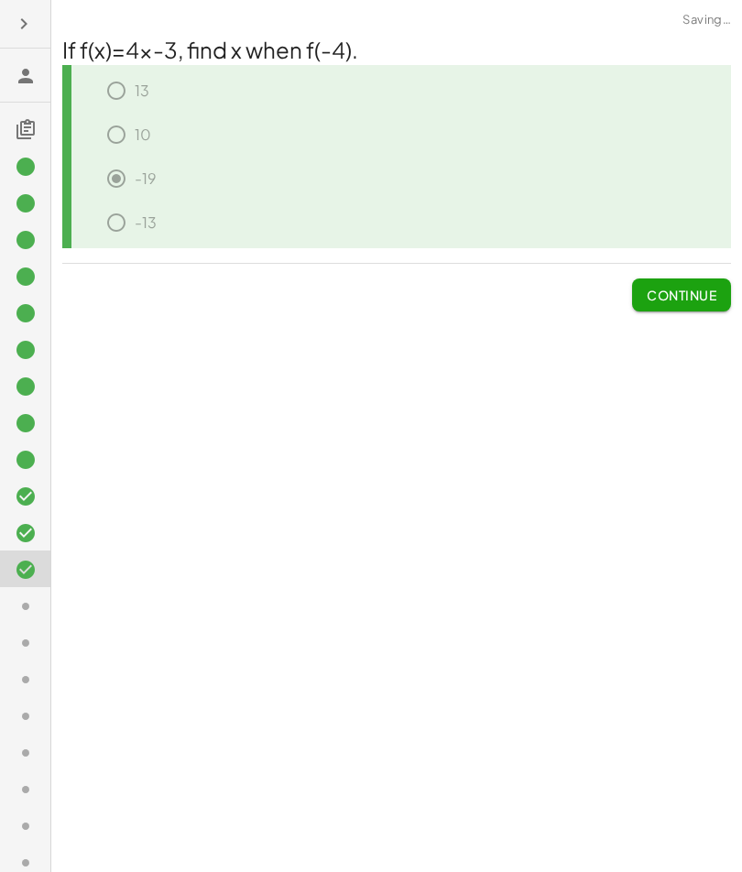
click at [668, 310] on button "Continue" at bounding box center [681, 294] width 99 height 33
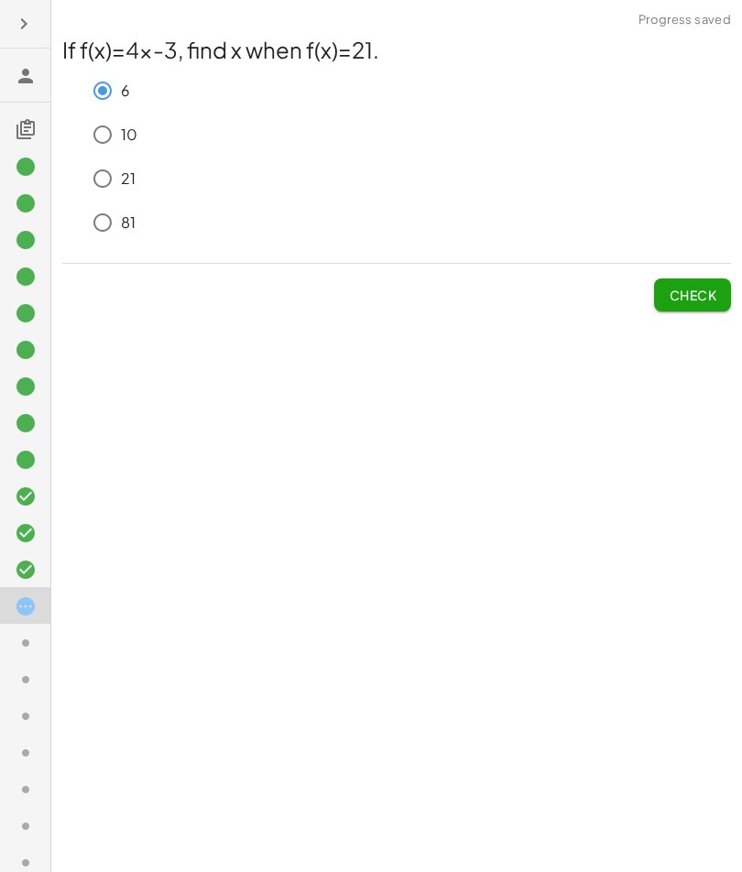
click at [682, 305] on button "Check" at bounding box center [692, 294] width 77 height 33
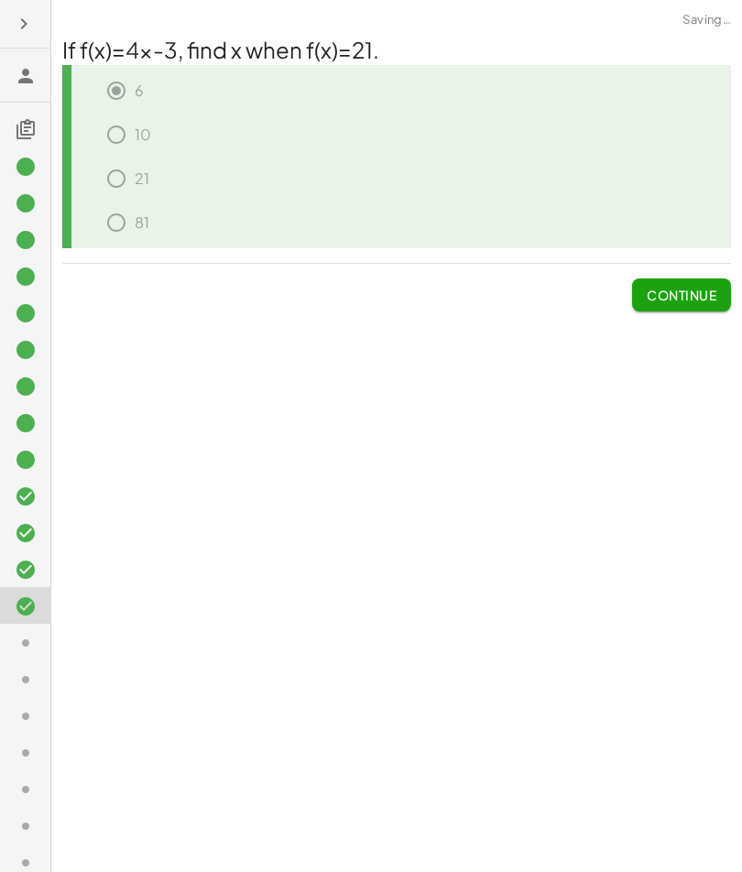
click at [691, 300] on span "Continue" at bounding box center [682, 295] width 70 height 16
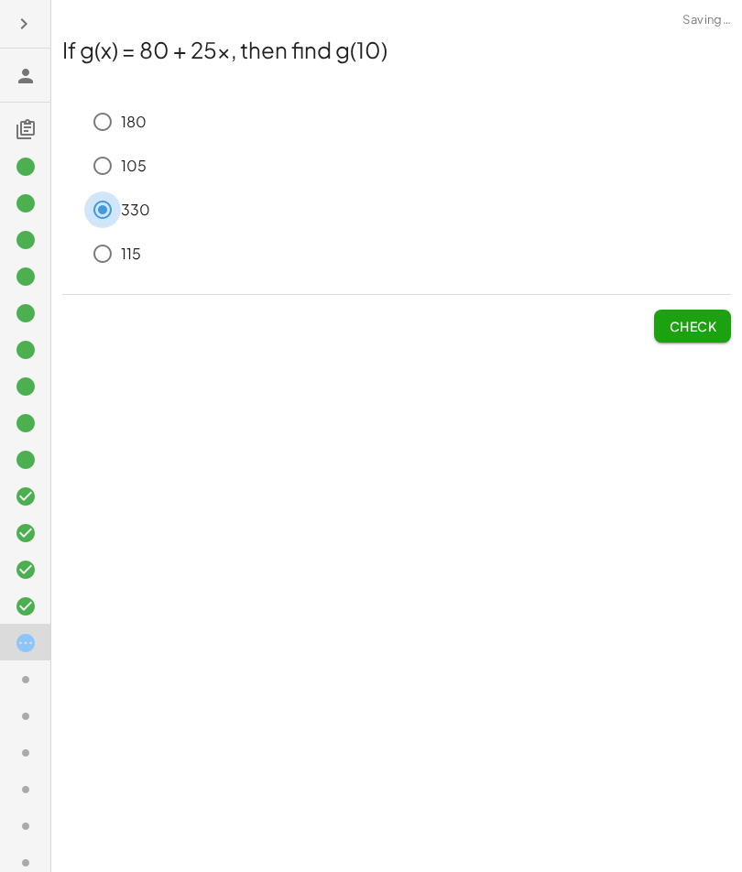
click at [674, 338] on button "Check" at bounding box center [692, 326] width 77 height 33
click at [680, 327] on span "Submit Changes" at bounding box center [657, 326] width 118 height 16
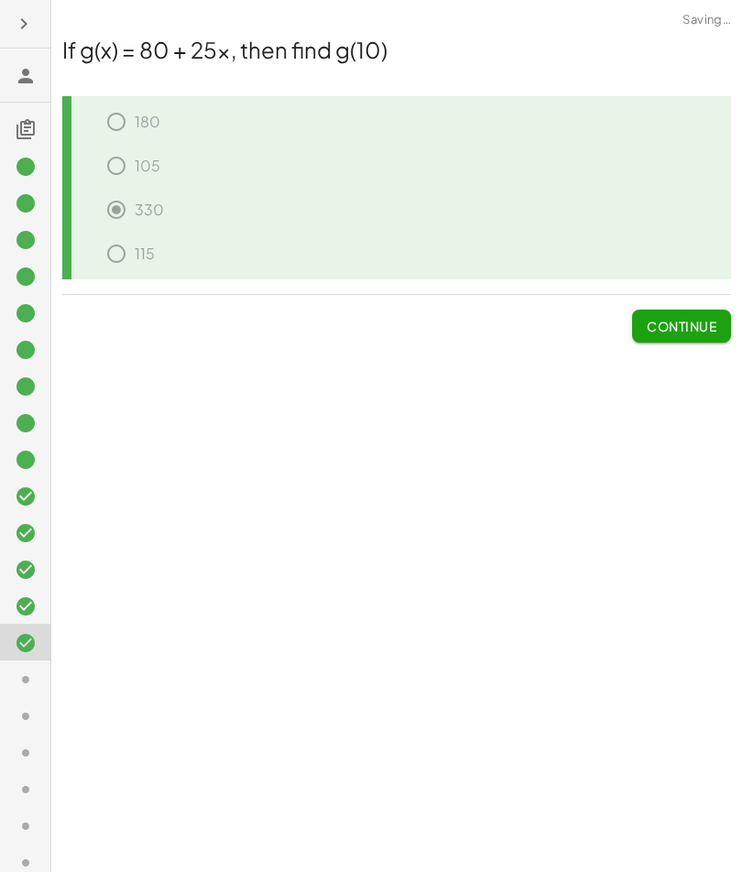
click at [679, 338] on button "Continue" at bounding box center [681, 326] width 99 height 33
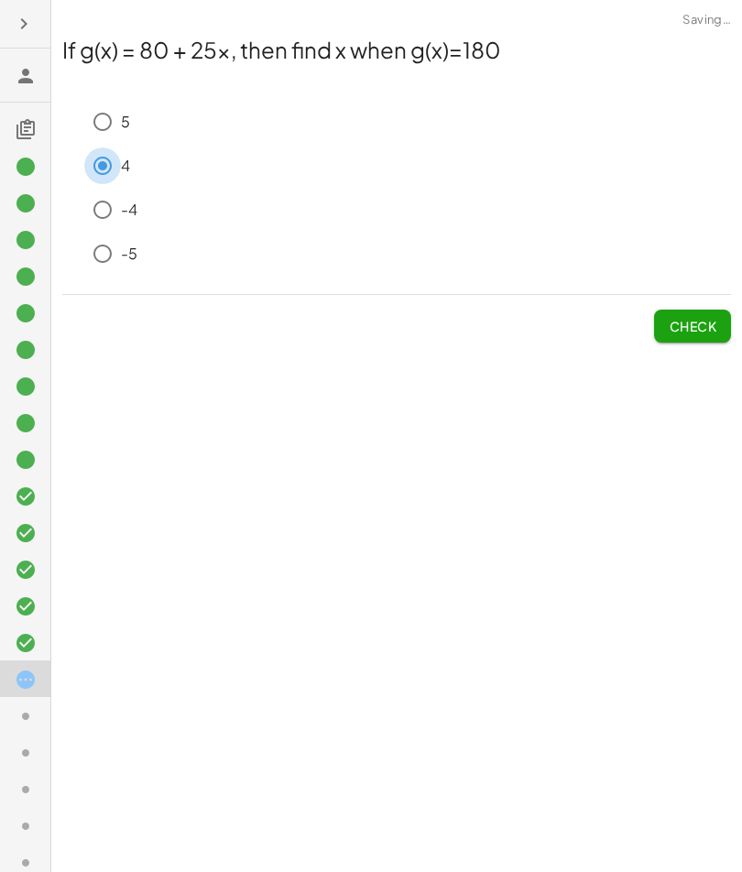
click at [679, 323] on span "Check" at bounding box center [693, 326] width 48 height 16
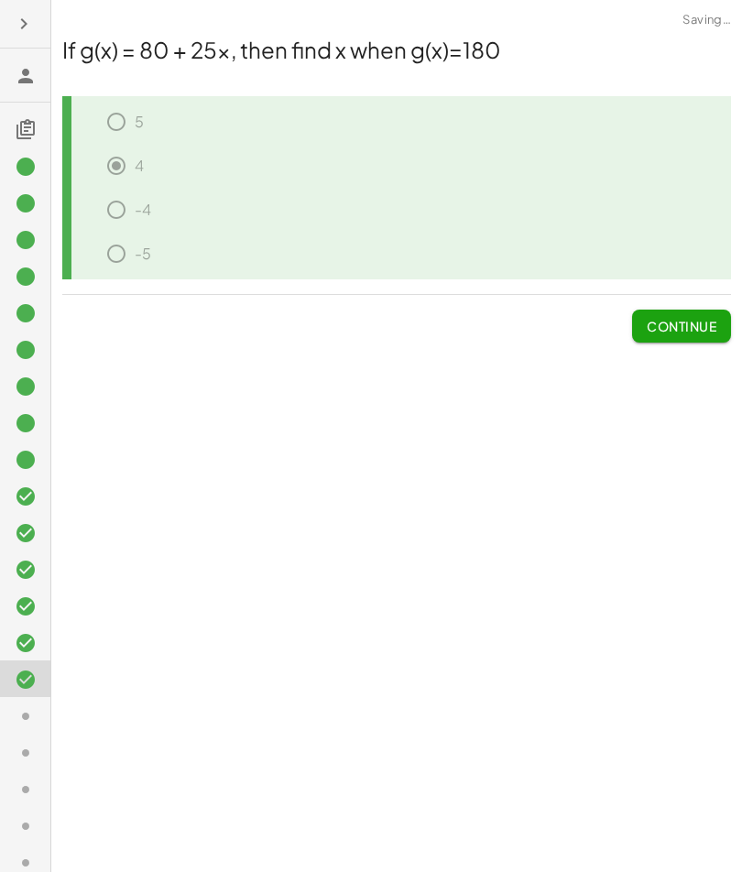
click at [664, 335] on button "Continue" at bounding box center [681, 326] width 99 height 33
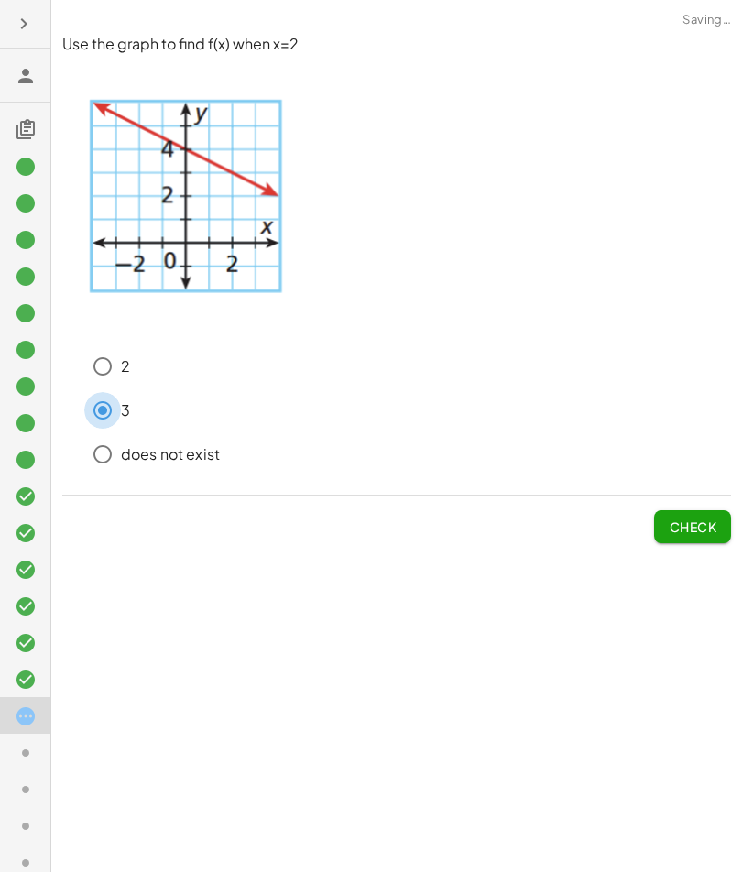
click at [679, 518] on span "Check" at bounding box center [693, 526] width 48 height 16
click at [678, 527] on span "Submit Changes" at bounding box center [657, 526] width 118 height 16
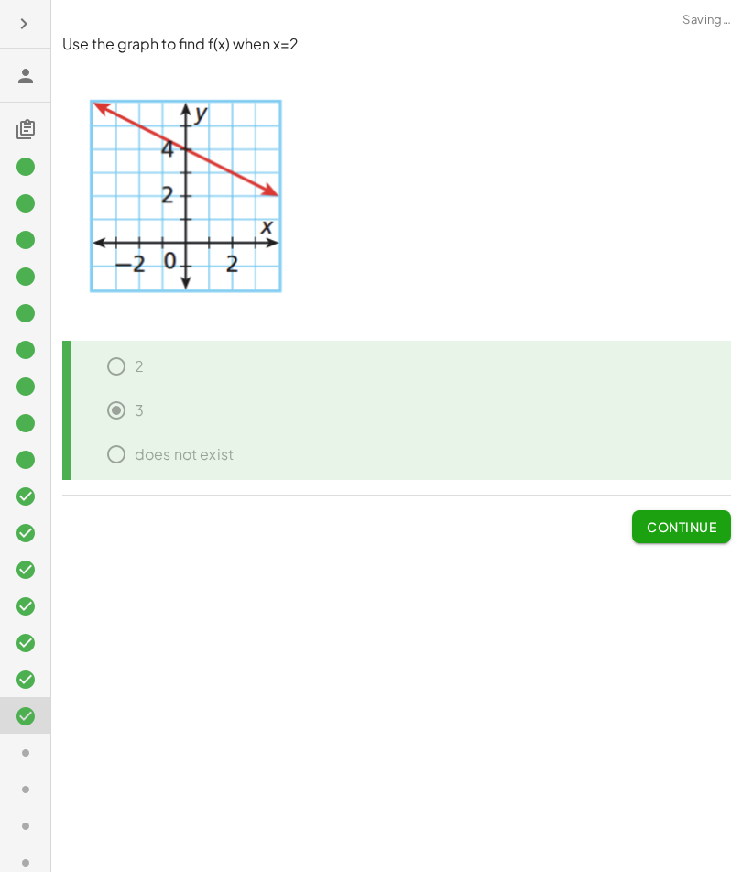
click at [673, 528] on span "Continue" at bounding box center [682, 526] width 70 height 16
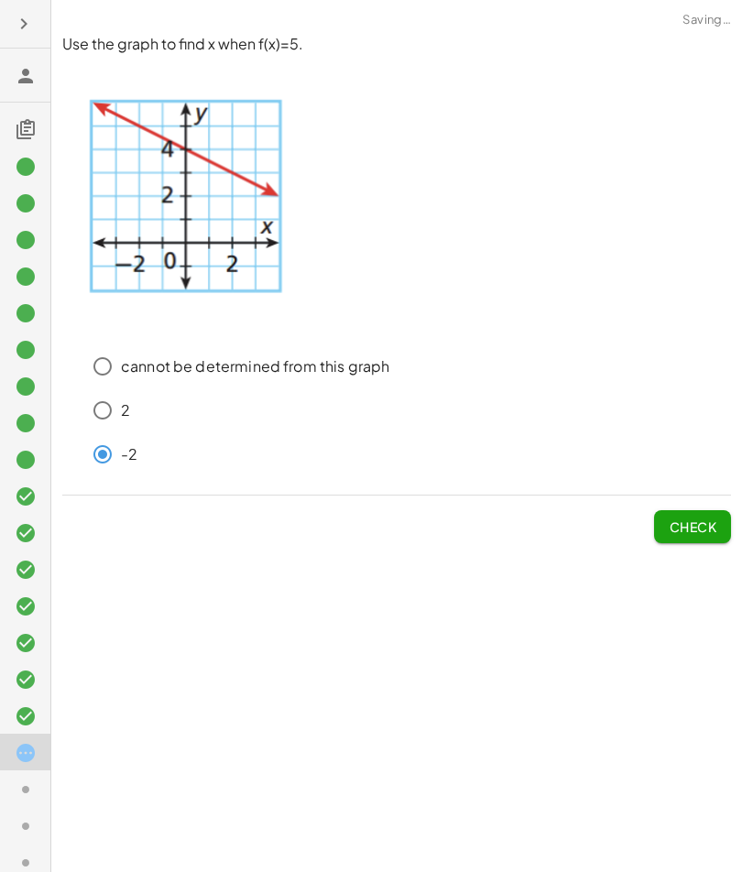
click at [675, 525] on span "Check" at bounding box center [693, 526] width 48 height 16
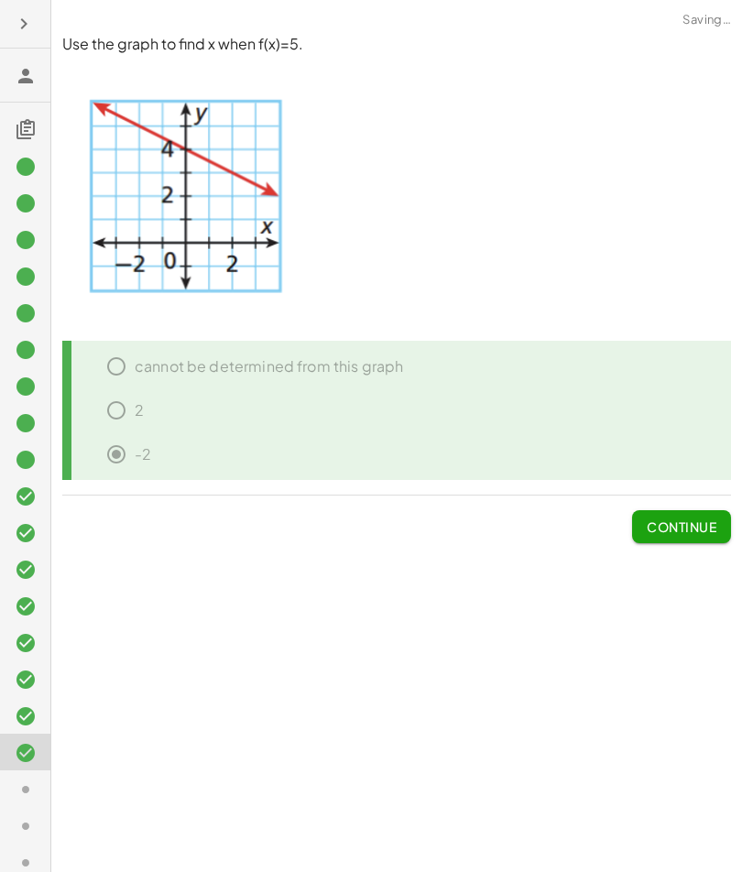
click at [678, 526] on span "Continue" at bounding box center [682, 526] width 70 height 16
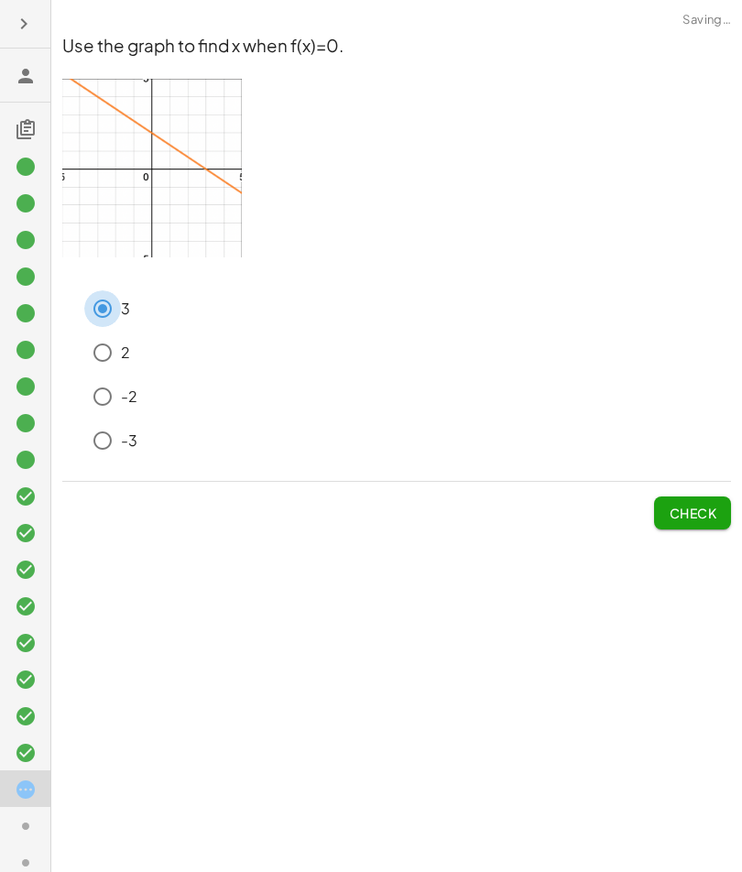
click at [671, 515] on span "Check" at bounding box center [693, 513] width 48 height 16
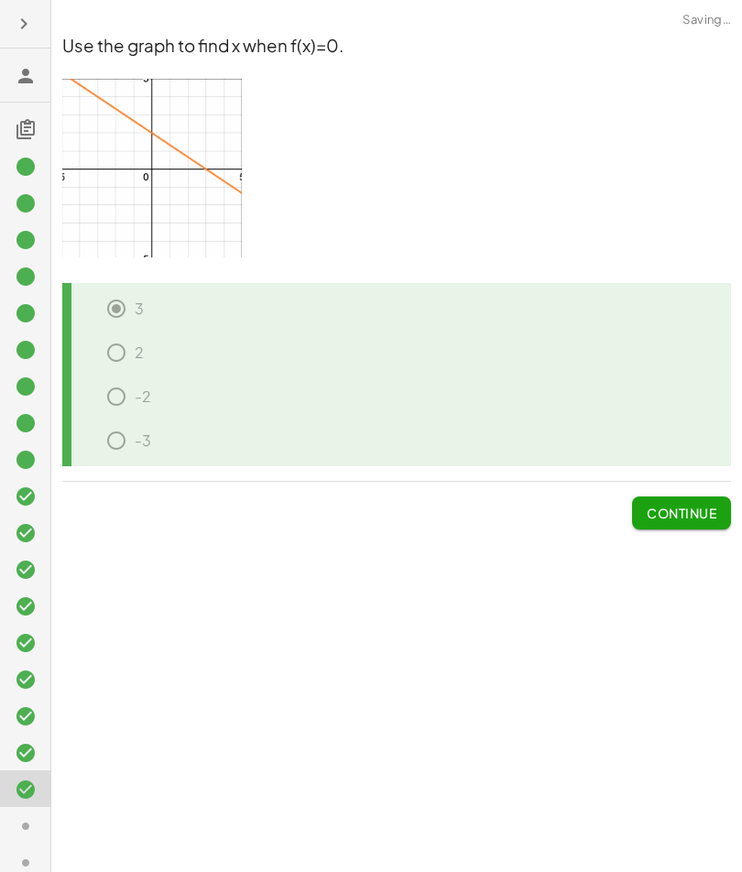
click at [679, 509] on span "Continue" at bounding box center [682, 513] width 70 height 16
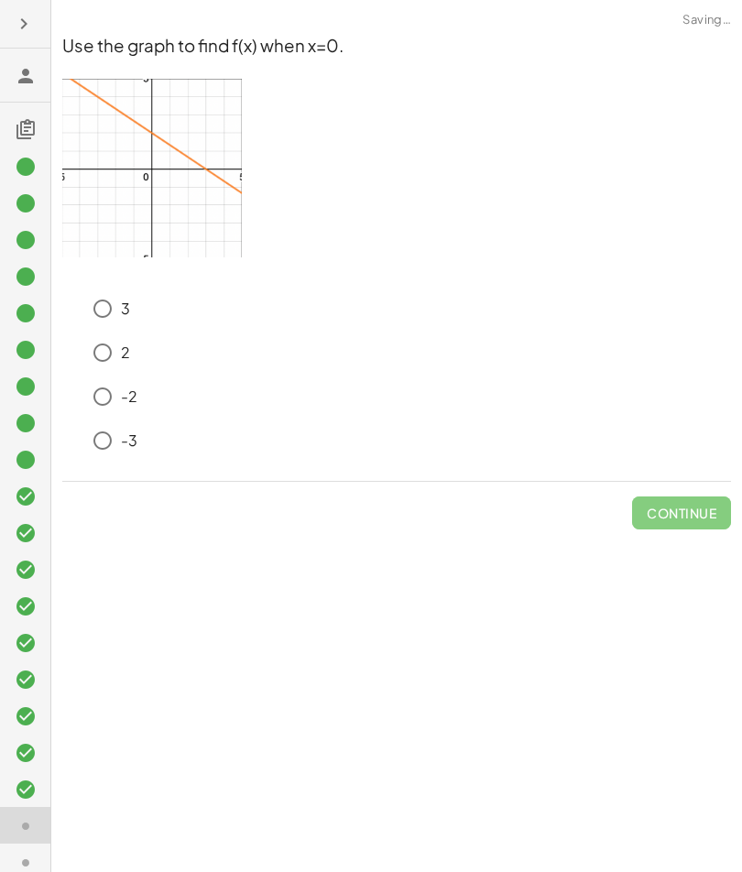
click at [679, 508] on span "Continue" at bounding box center [681, 506] width 99 height 48
click at [584, 546] on div "**********" at bounding box center [396, 436] width 691 height 872
click at [671, 519] on button "Check" at bounding box center [692, 512] width 77 height 33
click at [692, 515] on span "Check" at bounding box center [693, 513] width 48 height 16
click at [676, 524] on button "Check" at bounding box center [692, 512] width 77 height 33
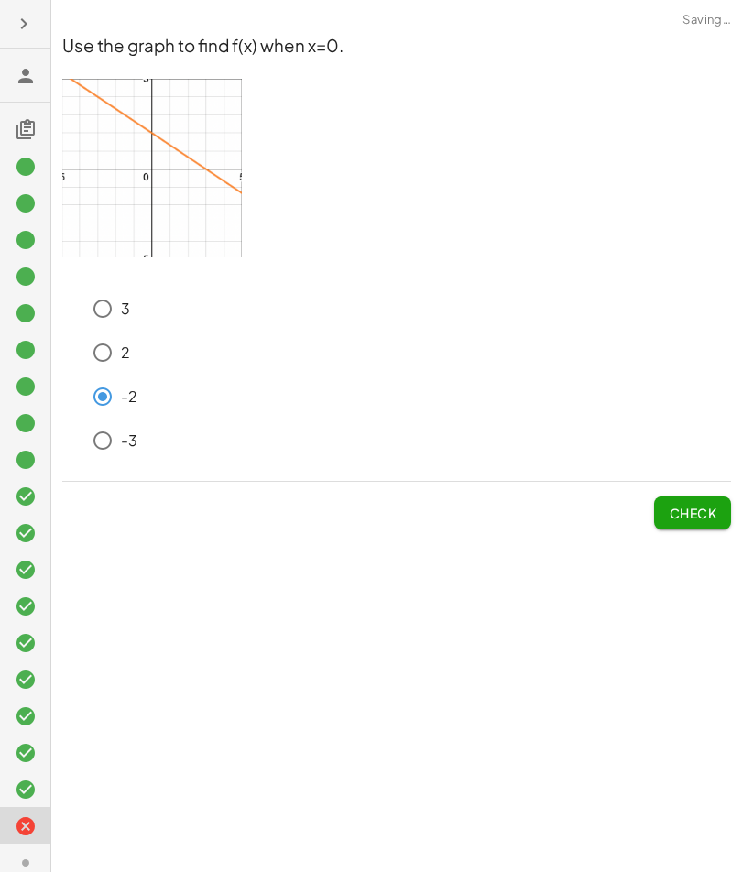
click at [0, 0] on div "Use the graph to find f(x) when x=0. 3 2 -2 -3 Check" at bounding box center [0, 0] width 0 height 0
click at [678, 523] on button "Check" at bounding box center [692, 512] width 77 height 33
click at [672, 524] on button "Check" at bounding box center [692, 512] width 77 height 33
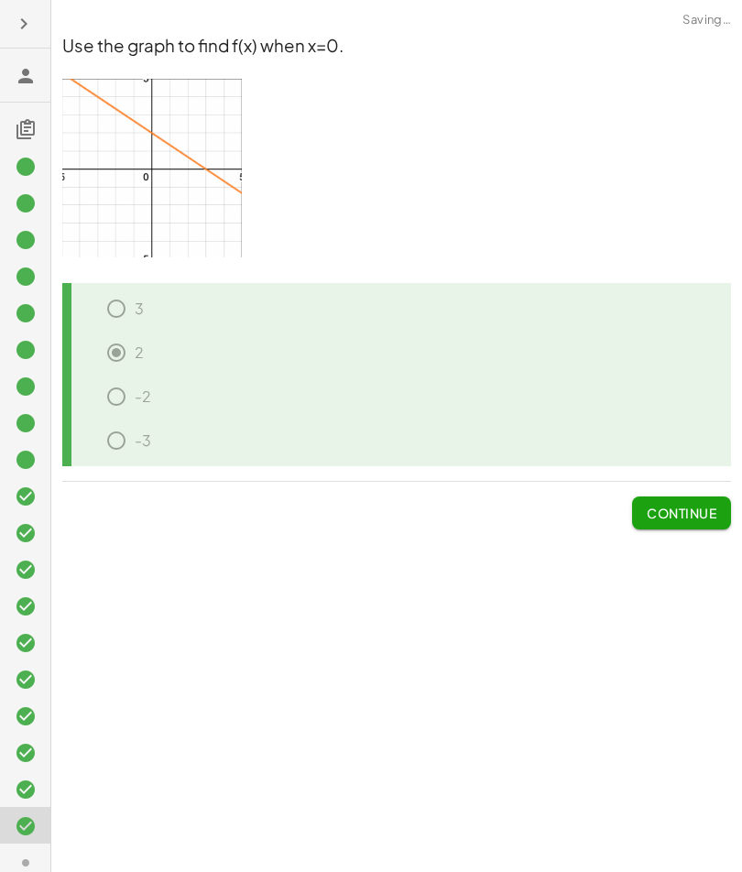
click at [684, 526] on button "Continue" at bounding box center [681, 512] width 99 height 33
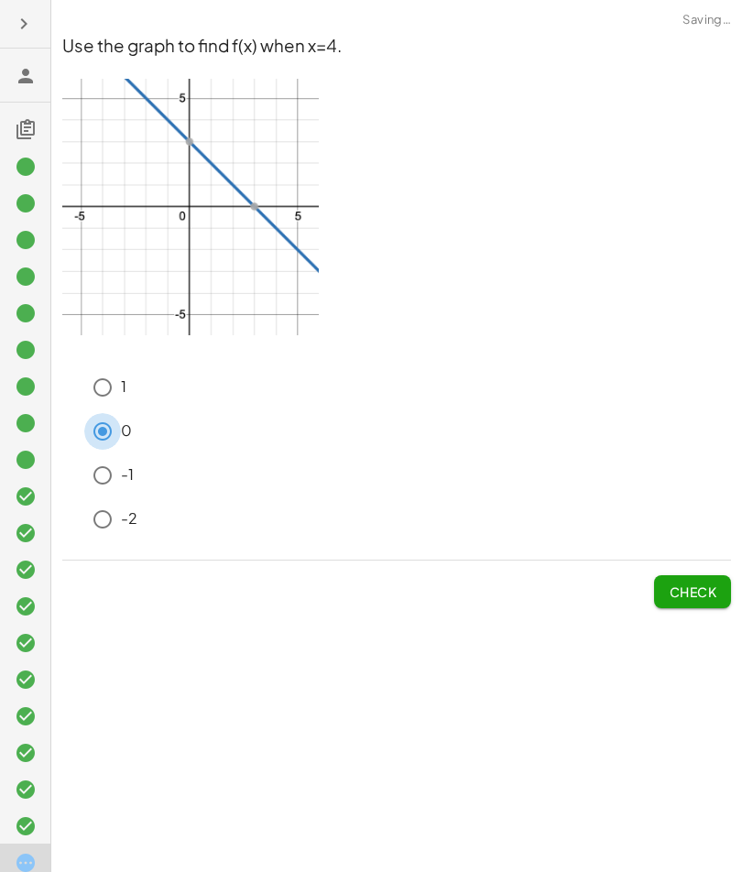
click at [666, 581] on button "Check" at bounding box center [692, 591] width 77 height 33
click at [667, 603] on button "Check" at bounding box center [692, 591] width 77 height 33
click at [0, 0] on div "Use the graph to find f(x) when x=4. 1 0 -1 -2 Check" at bounding box center [0, 0] width 0 height 0
click at [672, 604] on button "Check" at bounding box center [692, 591] width 77 height 33
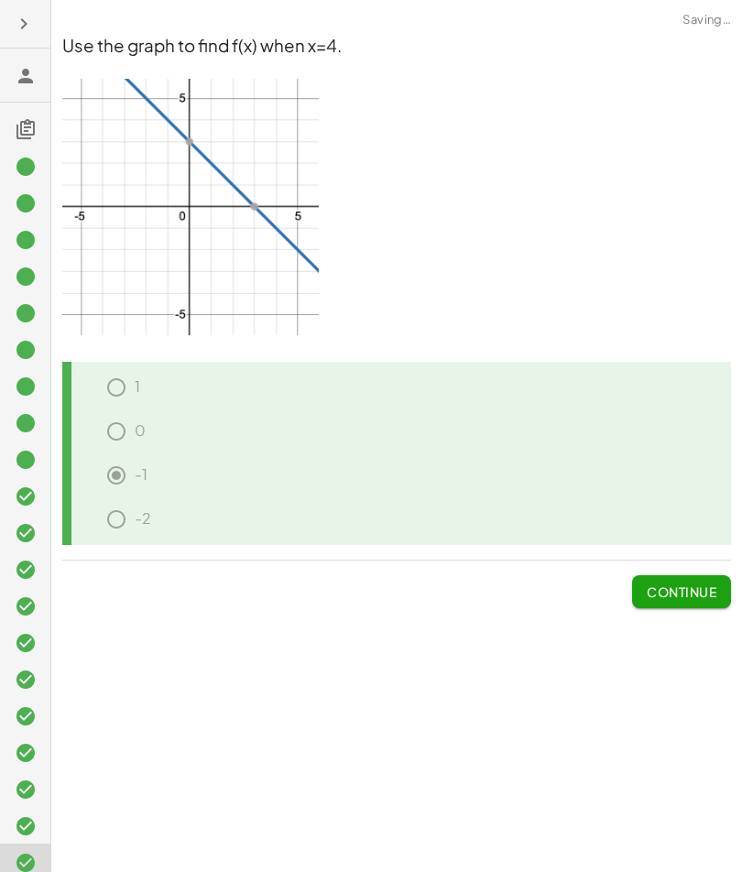
click at [669, 600] on button "Continue" at bounding box center [681, 591] width 99 height 33
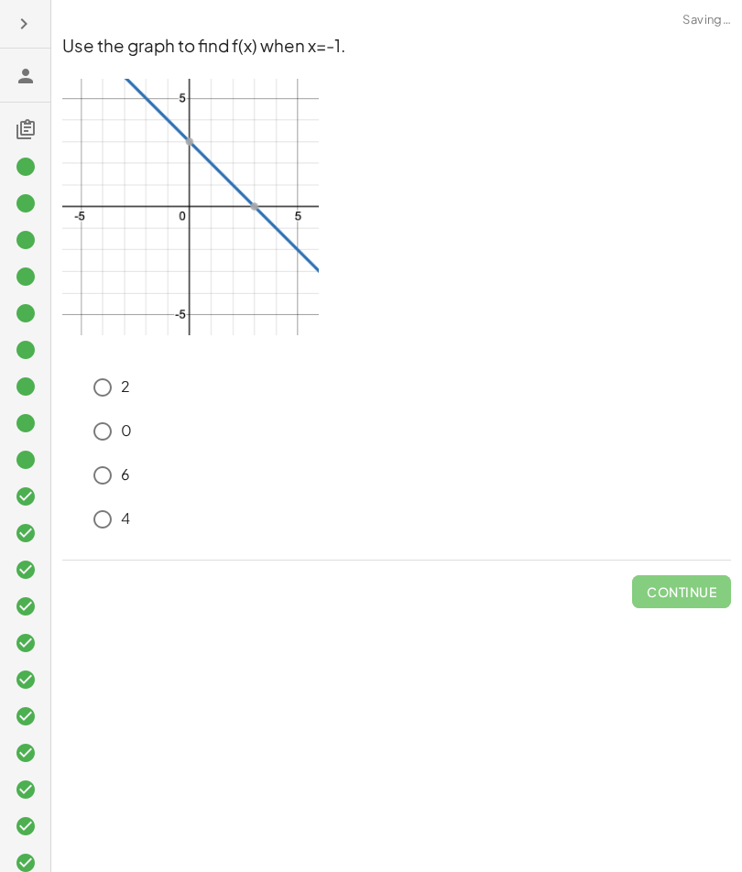
click at [676, 603] on span "Continue" at bounding box center [681, 585] width 99 height 48
click at [626, 624] on div "**********" at bounding box center [396, 436] width 691 height 872
click at [670, 592] on span "Check" at bounding box center [693, 591] width 48 height 16
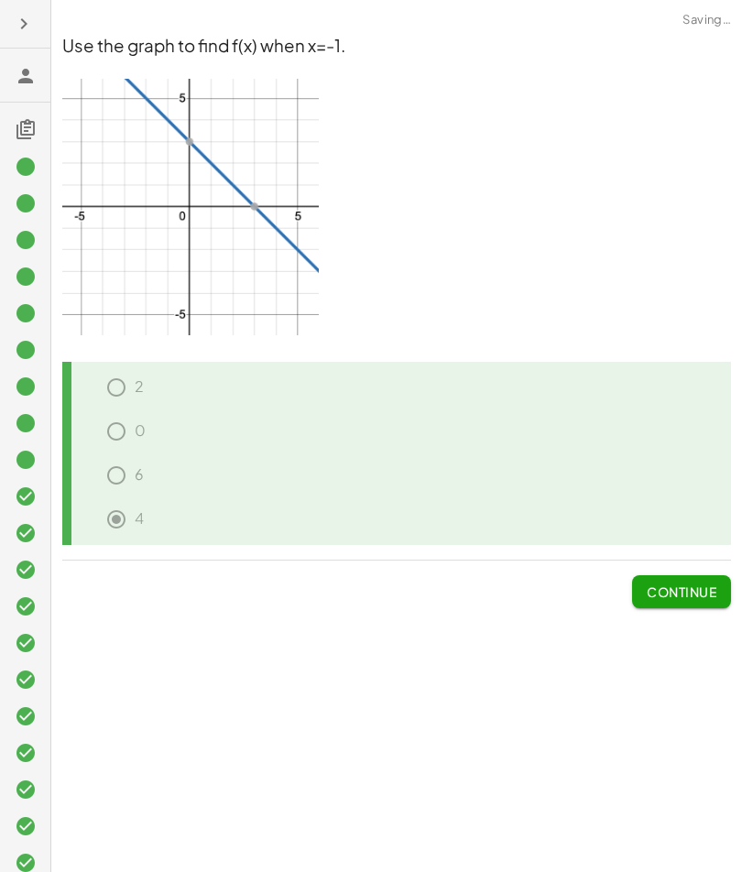
click at [670, 597] on span "Continue" at bounding box center [682, 591] width 70 height 16
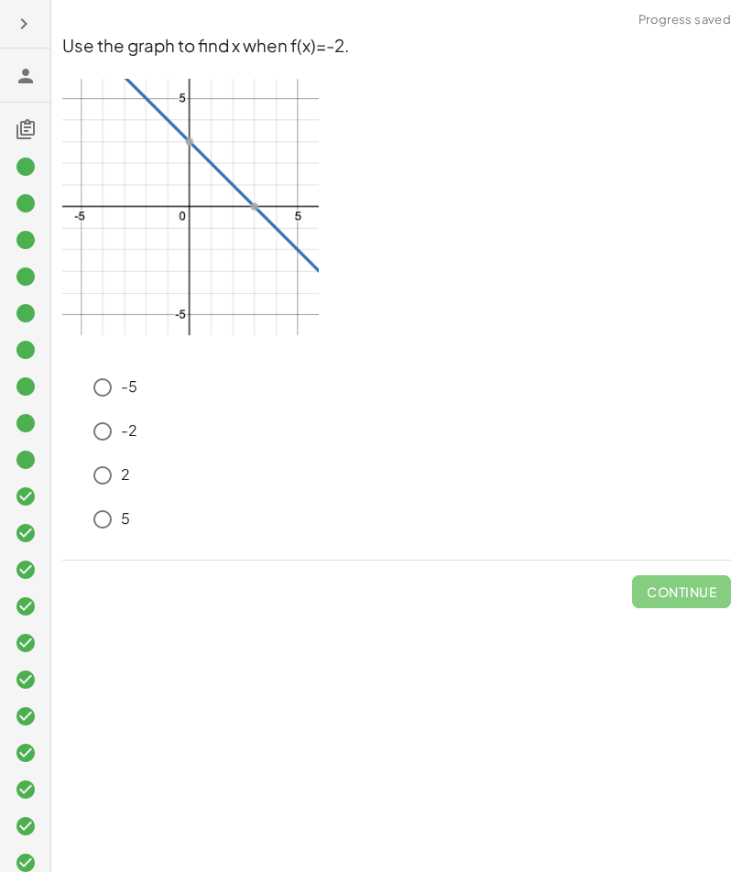
click at [668, 590] on span "Continue" at bounding box center [682, 591] width 70 height 16
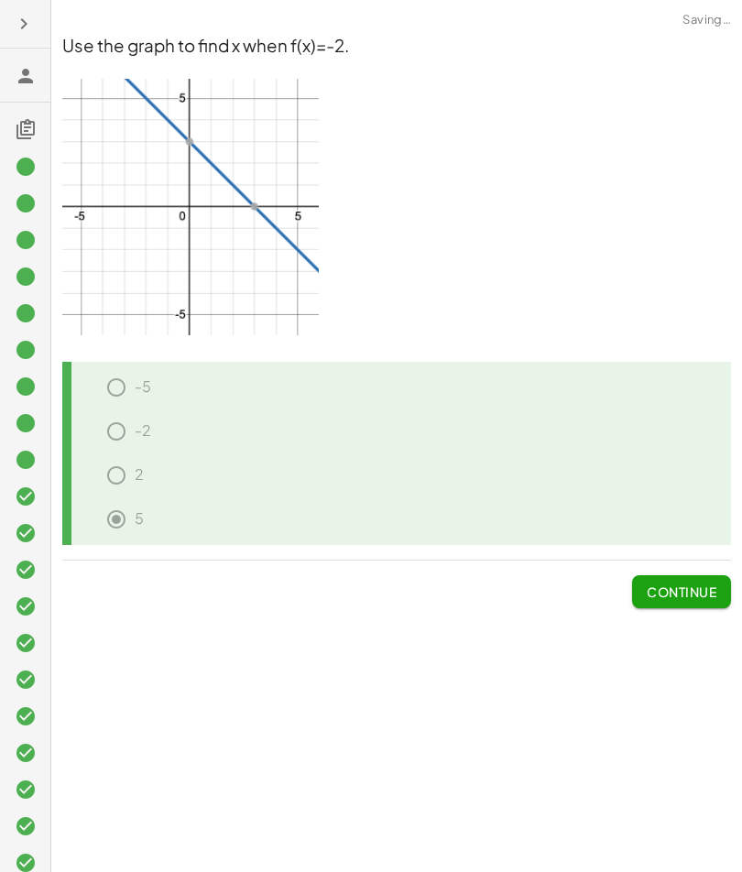
click at [663, 599] on button "Continue" at bounding box center [681, 591] width 99 height 33
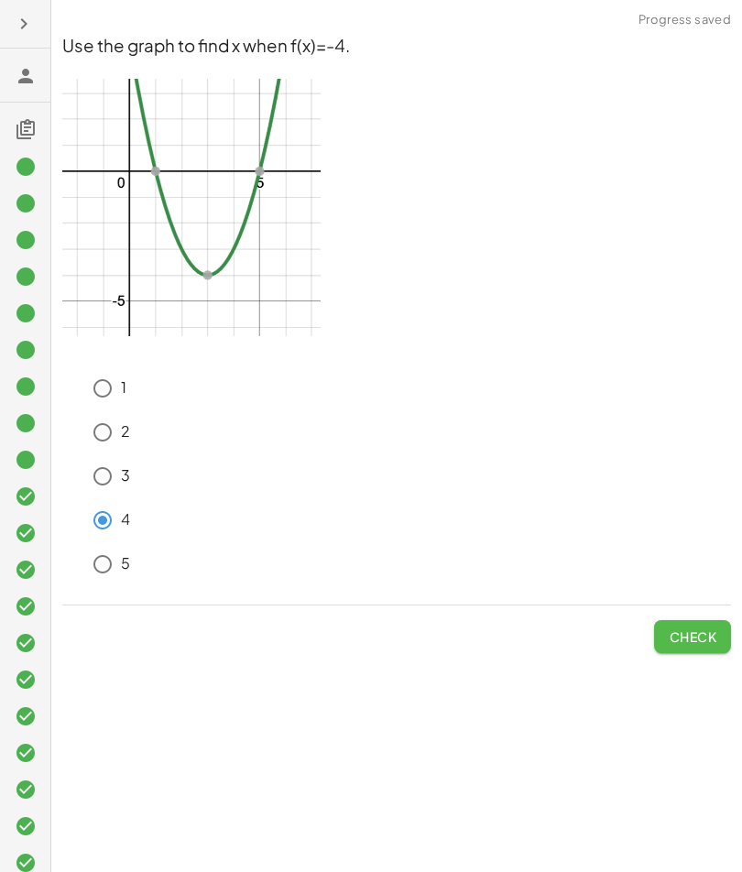
click at [662, 624] on button "Check" at bounding box center [692, 636] width 77 height 33
click at [665, 624] on button "Check" at bounding box center [692, 636] width 77 height 33
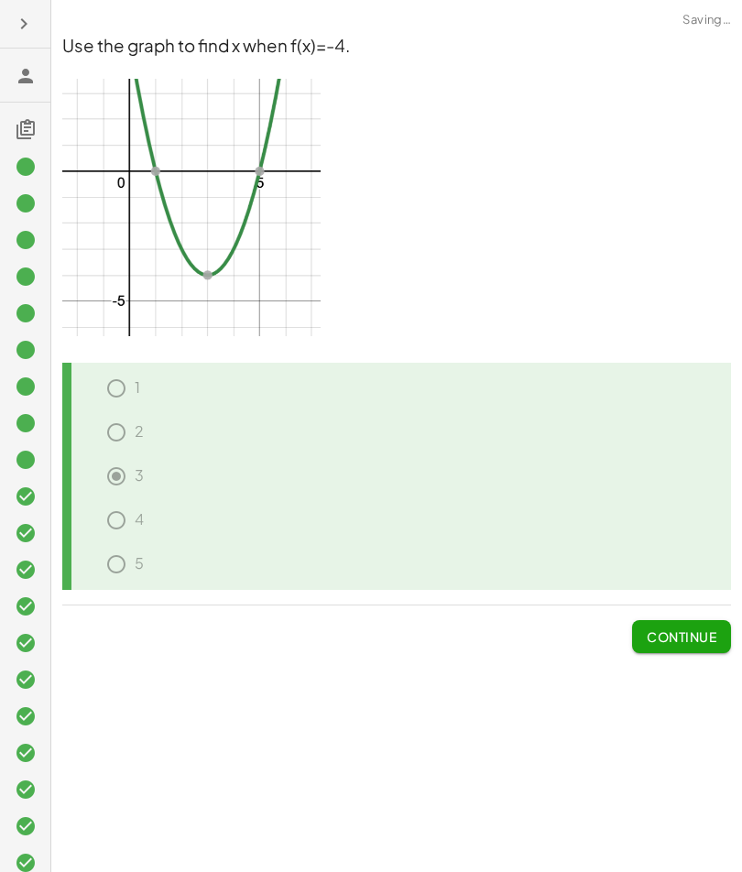
click at [657, 624] on span "Continue" at bounding box center [682, 636] width 70 height 16
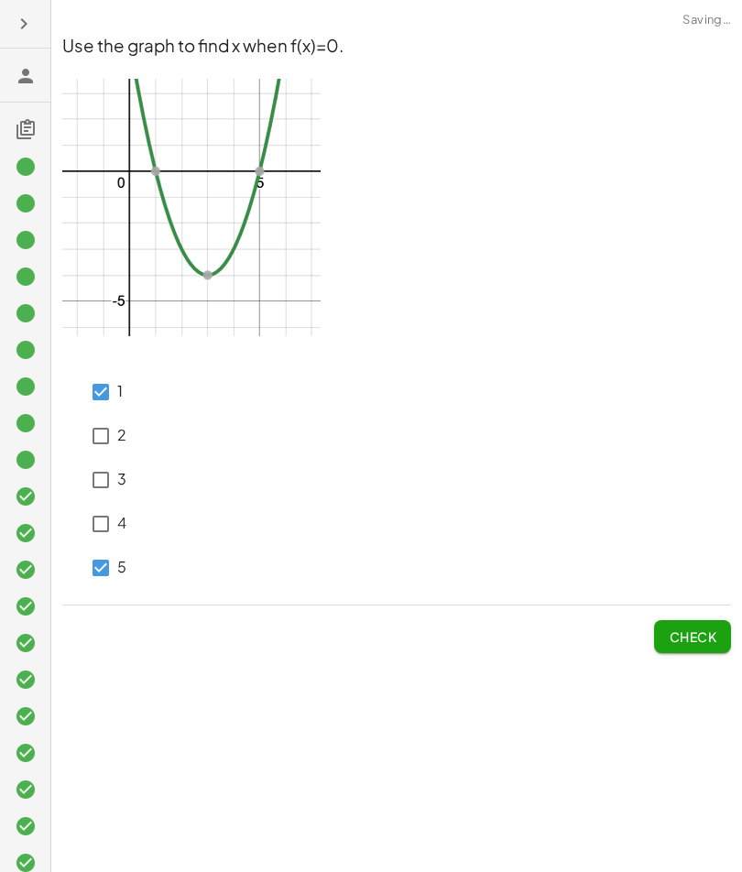
click at [661, 624] on button "Check" at bounding box center [692, 636] width 77 height 33
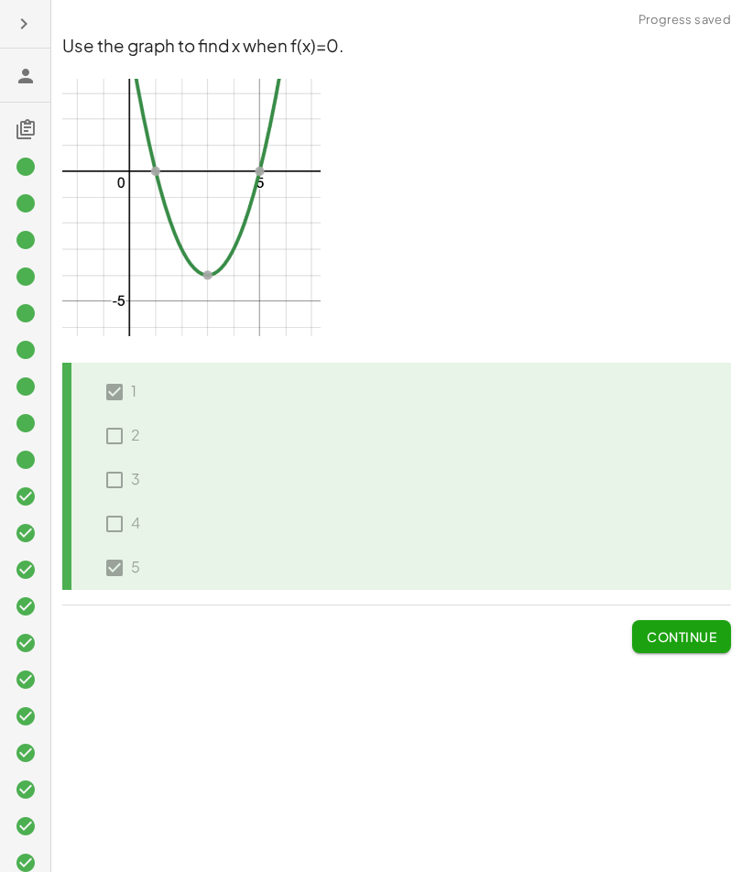
click at [668, 624] on span "Continue" at bounding box center [682, 636] width 70 height 16
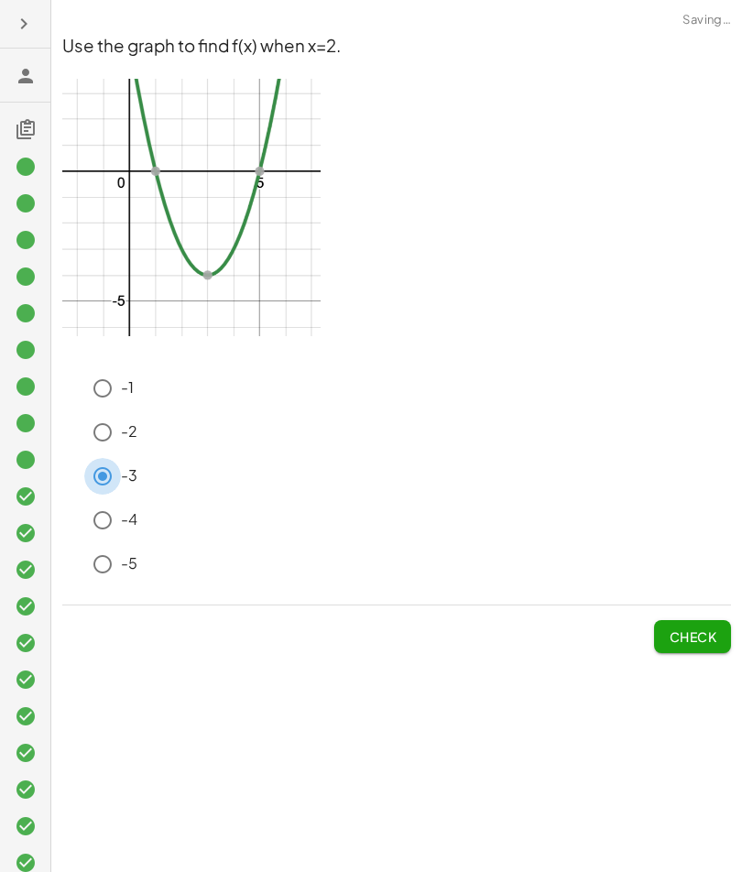
click at [669, 624] on span "Check" at bounding box center [693, 636] width 48 height 16
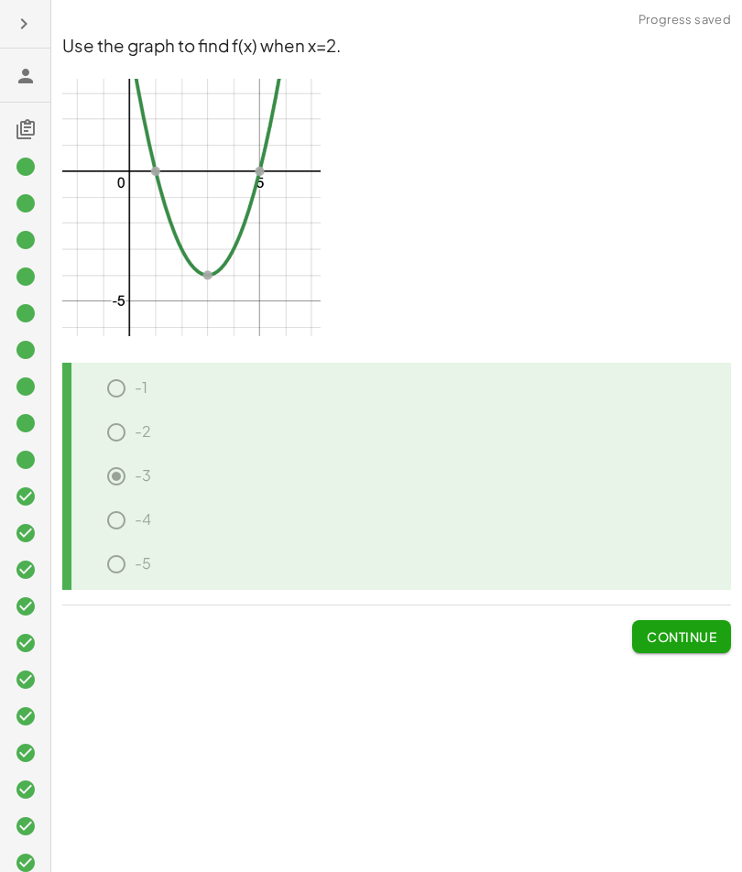
click at [669, 624] on span "Continue" at bounding box center [682, 636] width 70 height 16
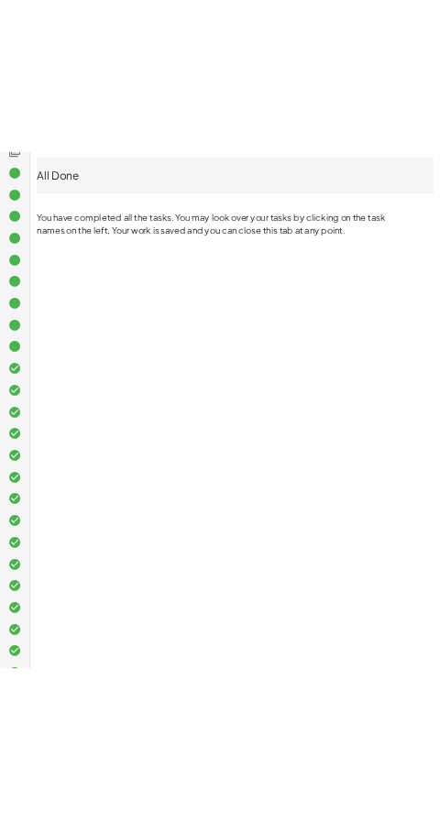
scroll to position [130, 0]
